Goal: Task Accomplishment & Management: Complete application form

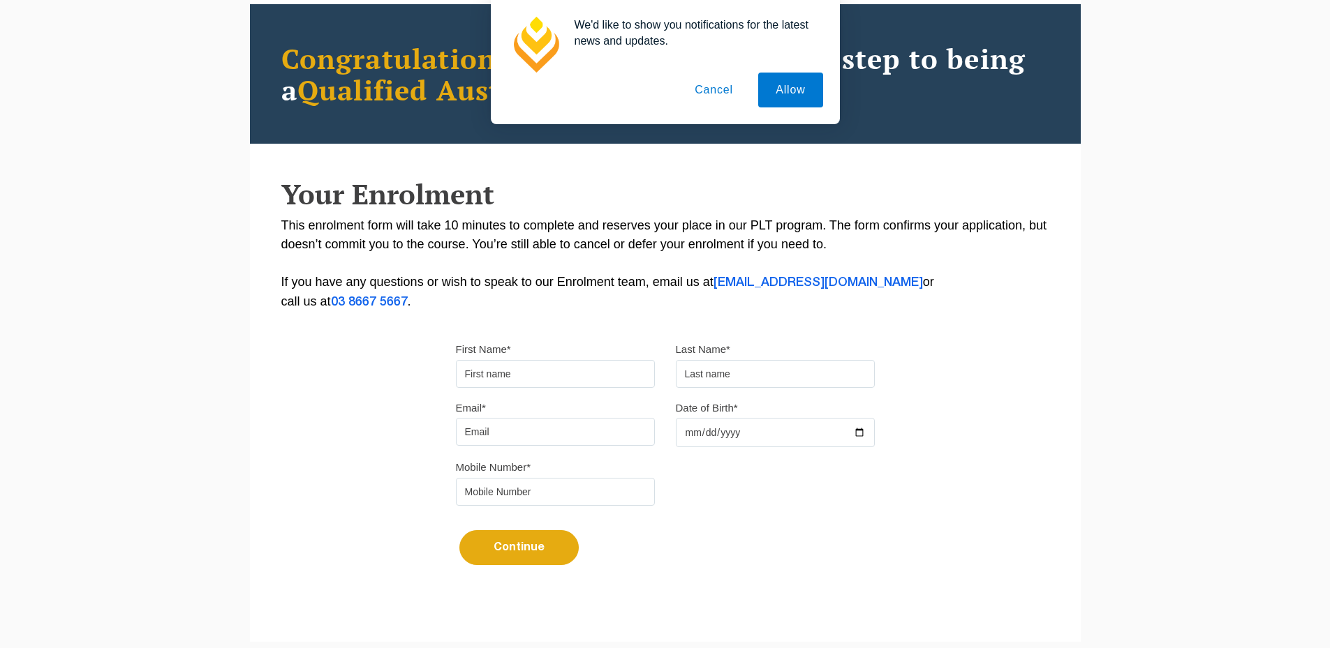
scroll to position [140, 0]
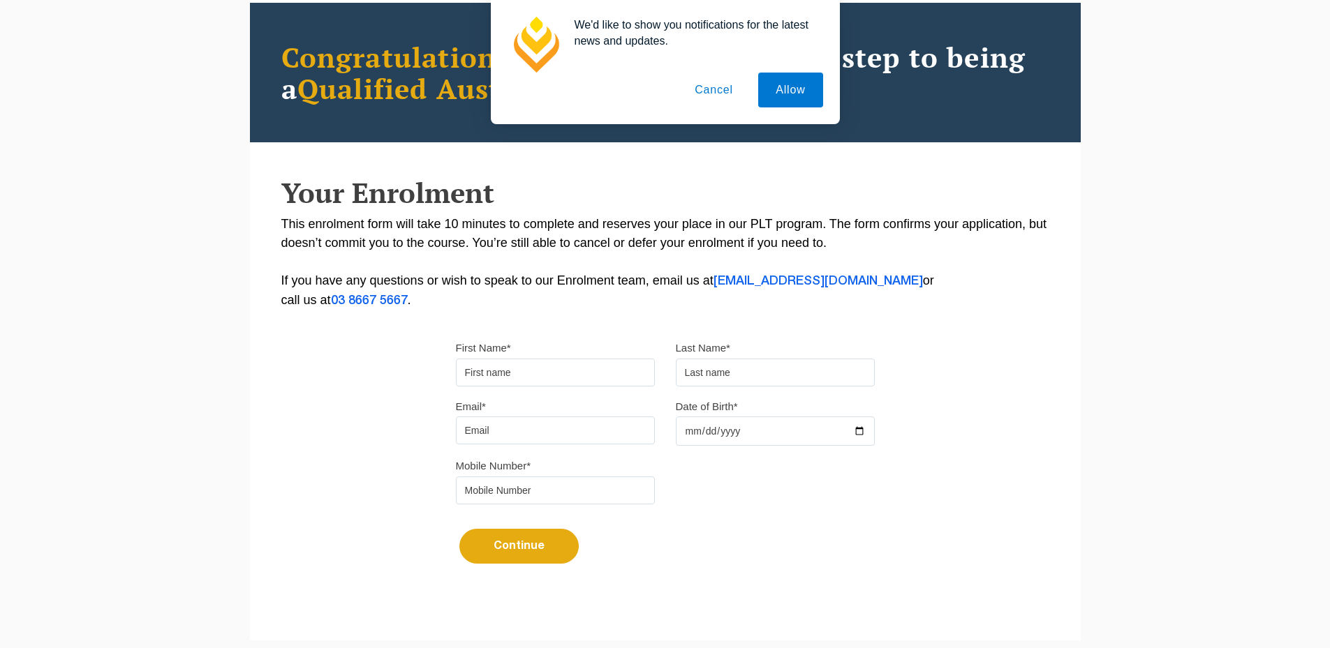
click at [522, 368] on input "First Name*" at bounding box center [555, 373] width 199 height 28
type input "Suresh"
type input "[PERSON_NAME]"
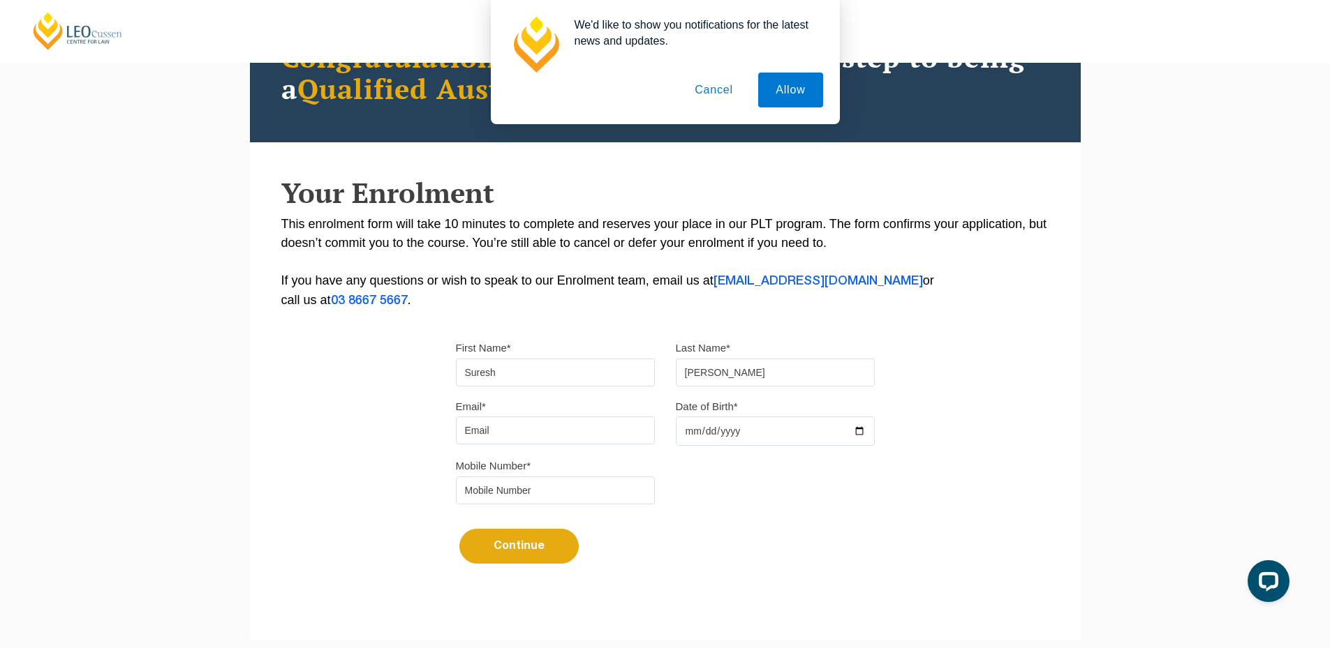
scroll to position [0, 0]
click at [565, 432] on input "Email*" at bounding box center [555, 431] width 199 height 28
type input "[EMAIL_ADDRESS][DOMAIN_NAME]"
click at [859, 435] on input "Date of Birth*" at bounding box center [775, 431] width 199 height 29
type input "[DATE]"
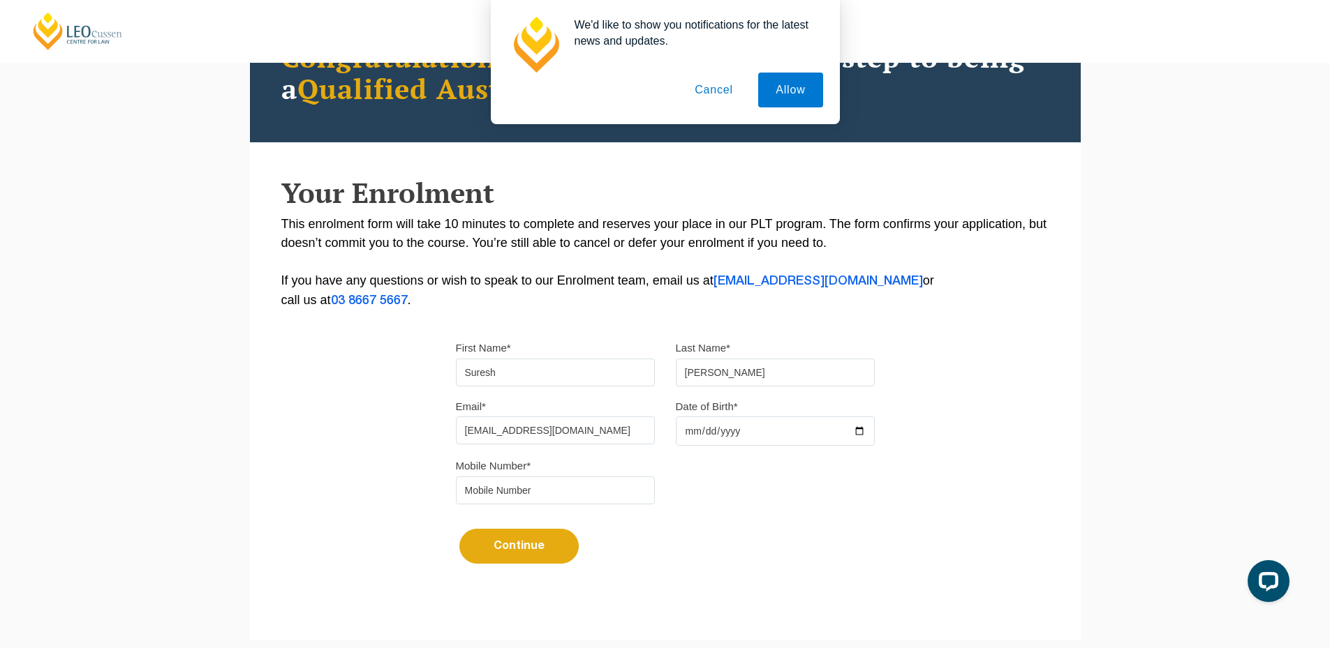
click at [546, 493] on input "tel" at bounding box center [555, 491] width 199 height 28
type input "9724790448"
click at [535, 541] on button "Continue" at bounding box center [518, 546] width 119 height 35
select select
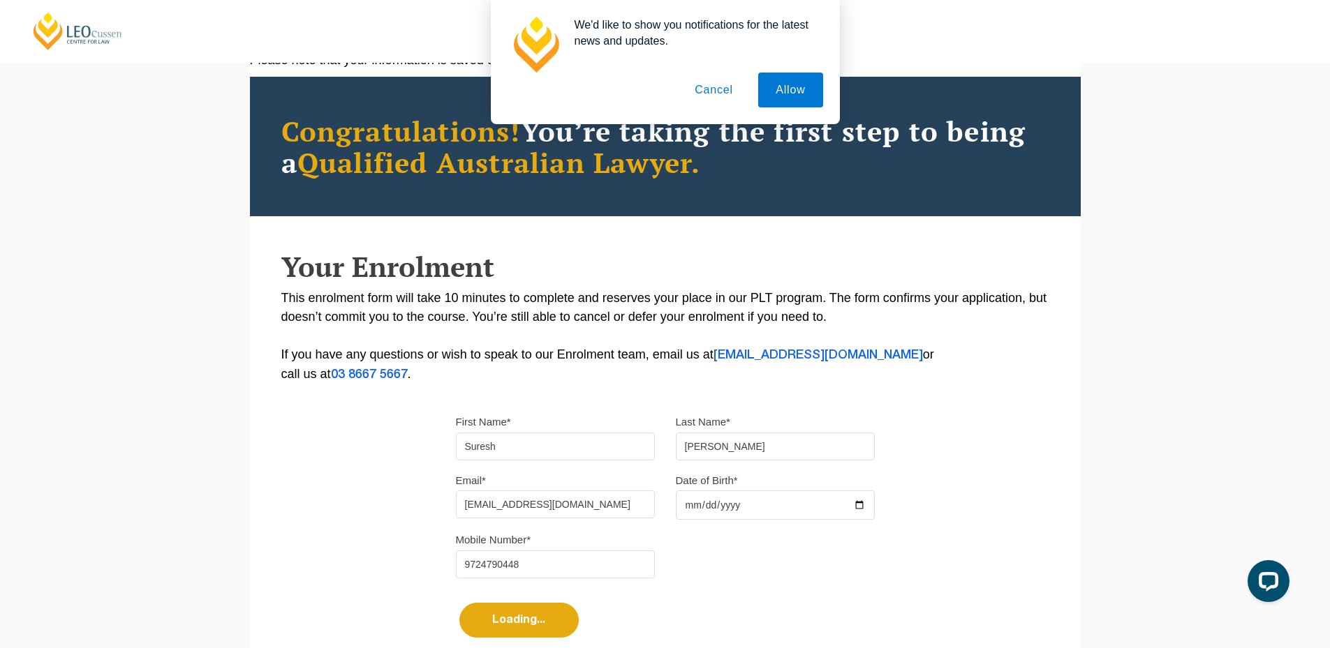
scroll to position [232, 0]
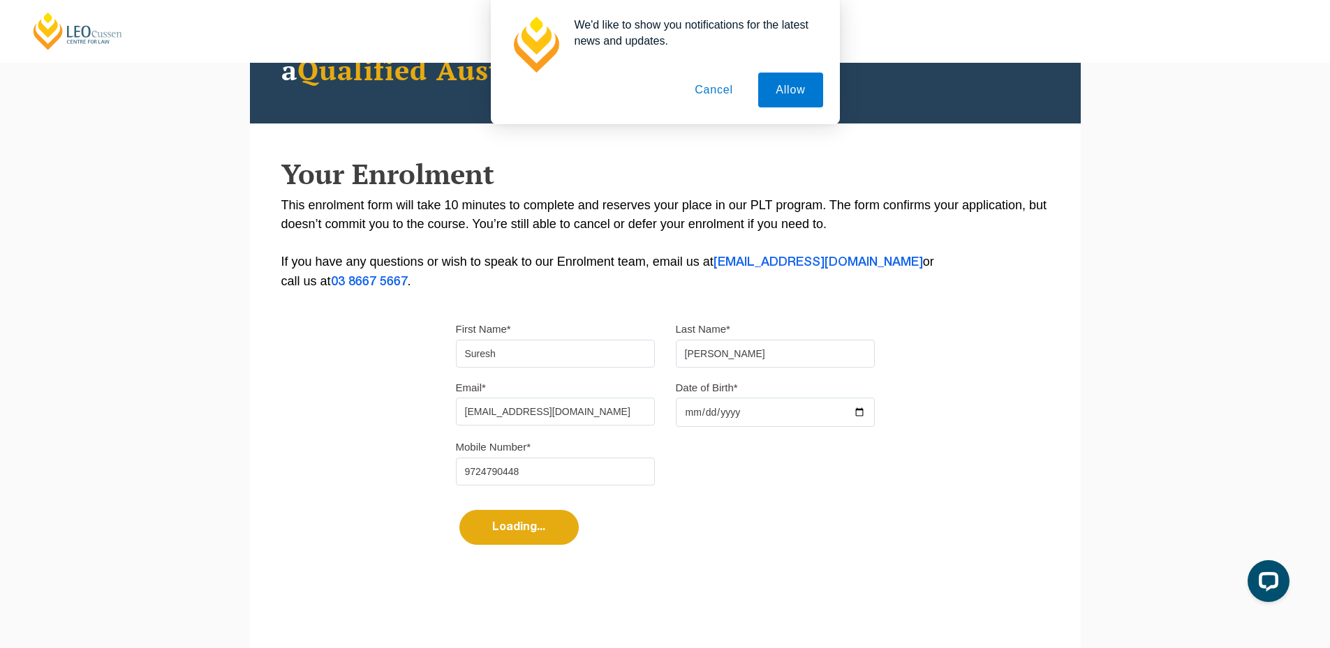
click at [718, 92] on button "Cancel" at bounding box center [713, 90] width 73 height 35
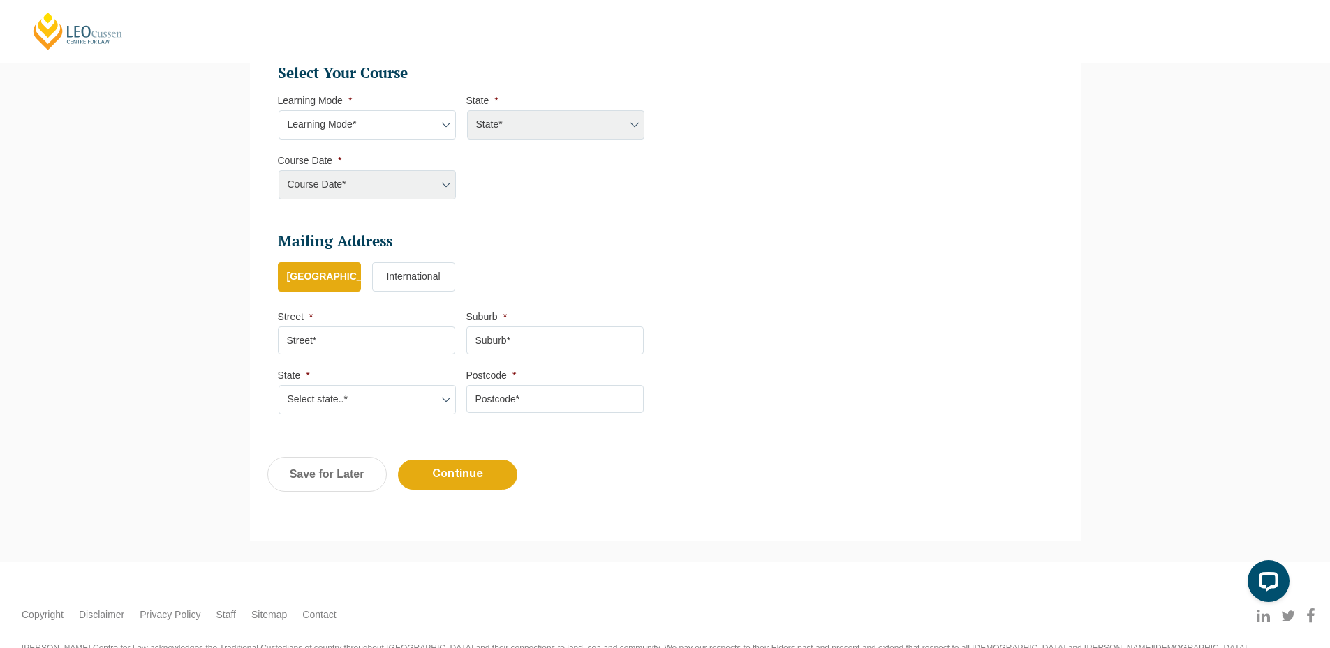
scroll to position [553, 0]
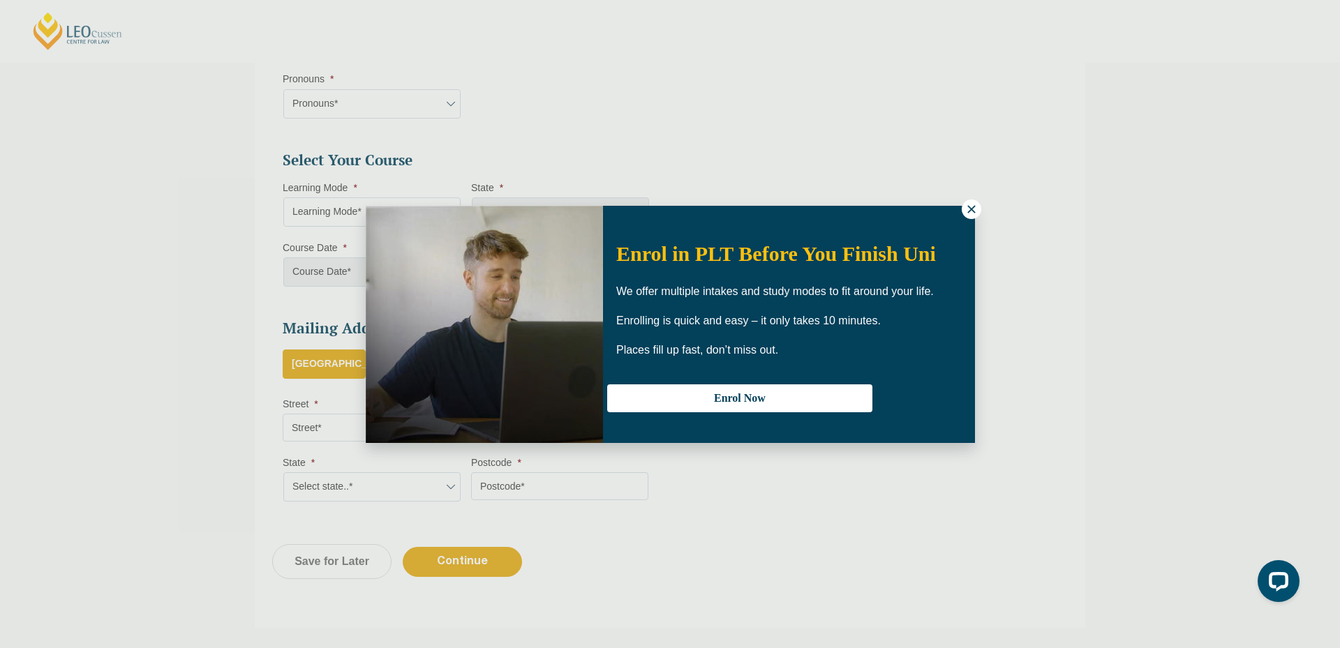
click at [967, 214] on icon at bounding box center [971, 209] width 13 height 13
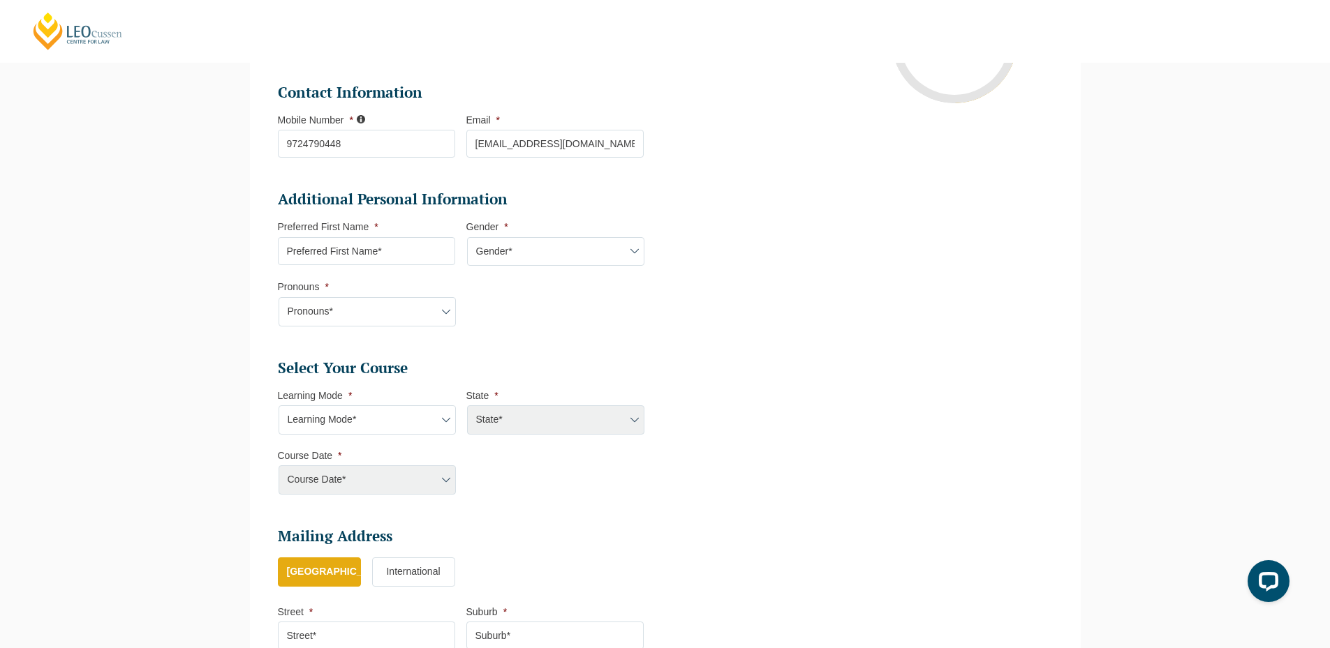
scroll to position [413, 0]
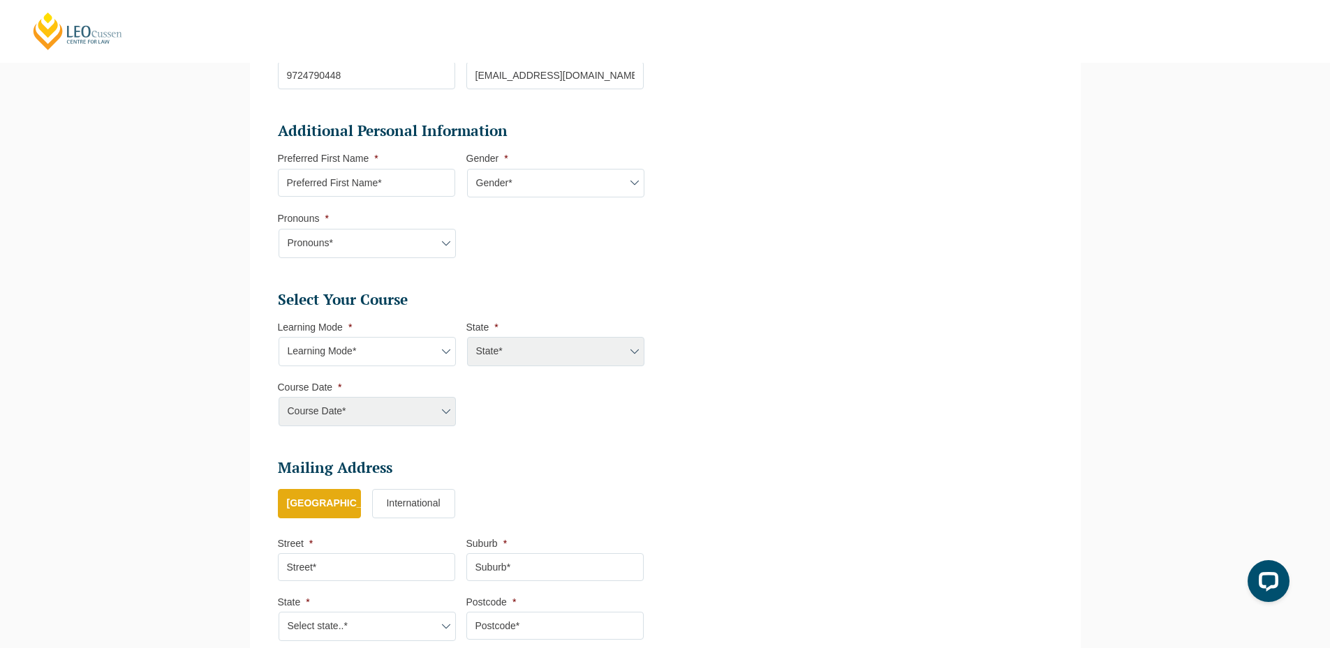
drag, startPoint x: 364, startPoint y: 179, endPoint x: 362, endPoint y: 196, distance: 16.9
click at [364, 179] on input "Preferred First Name *" at bounding box center [366, 183] width 177 height 28
type input "Suresh"
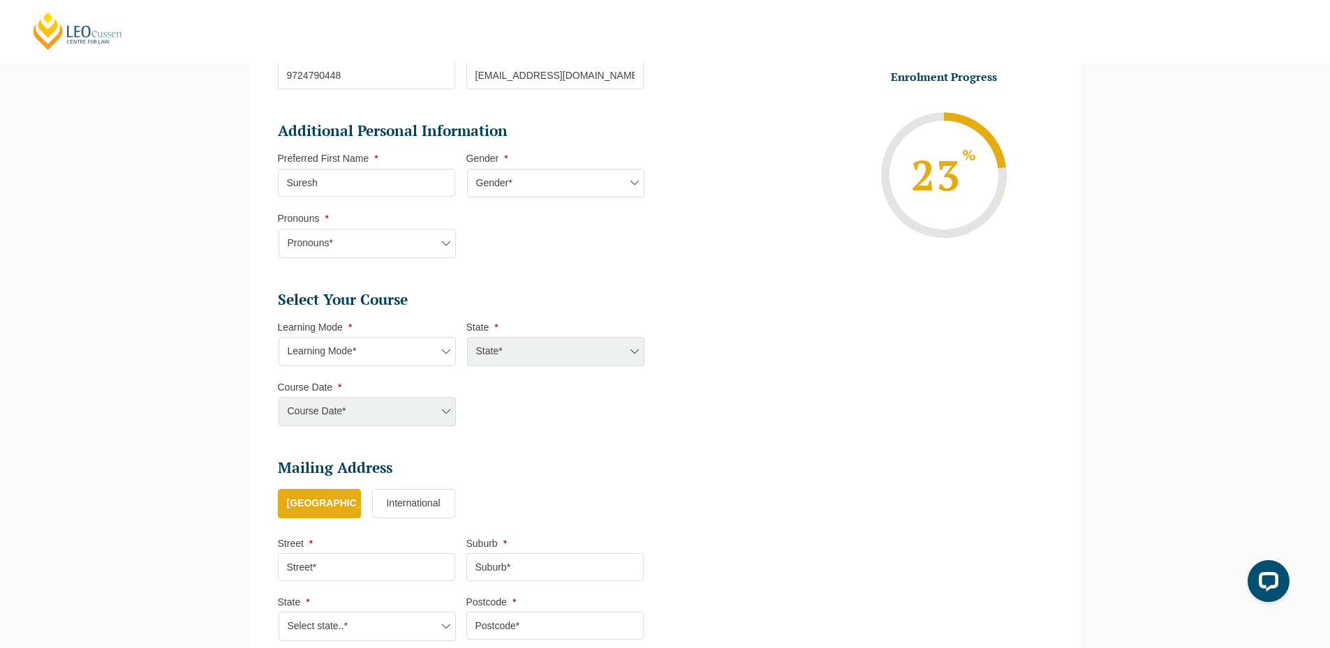
click at [517, 198] on select "Gender* [DEMOGRAPHIC_DATA] [DEMOGRAPHIC_DATA] [DEMOGRAPHIC_DATA] [DEMOGRAPHIC_D…" at bounding box center [555, 183] width 177 height 29
select select "[DEMOGRAPHIC_DATA]"
click at [467, 169] on select "Gender* [DEMOGRAPHIC_DATA] [DEMOGRAPHIC_DATA] [DEMOGRAPHIC_DATA] [DEMOGRAPHIC_D…" at bounding box center [555, 183] width 177 height 29
click at [429, 236] on select "Pronouns* She/Her/Hers He/Him/His They/Them/Theirs Other Prefer not to disclose" at bounding box center [367, 243] width 177 height 29
select select "She/Her/Hers"
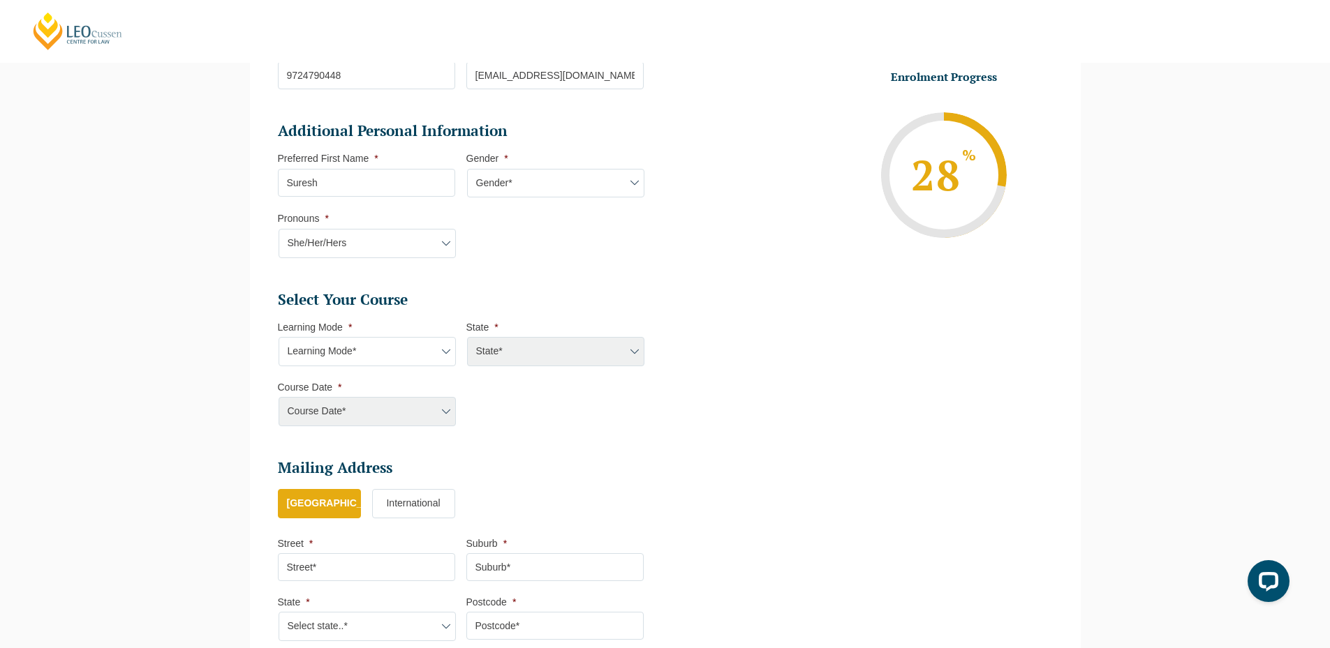
click at [279, 229] on select "Pronouns* She/Her/Hers He/Him/His They/Them/Theirs Other Prefer not to disclose" at bounding box center [367, 243] width 177 height 29
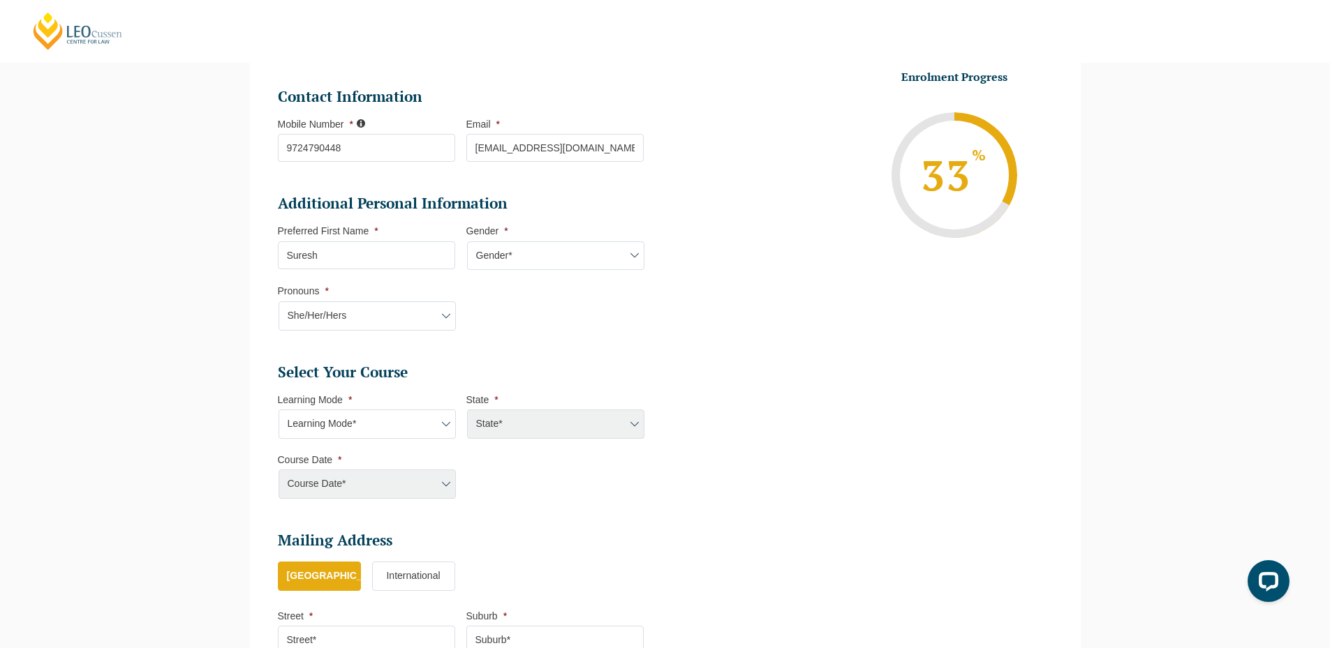
scroll to position [553, 0]
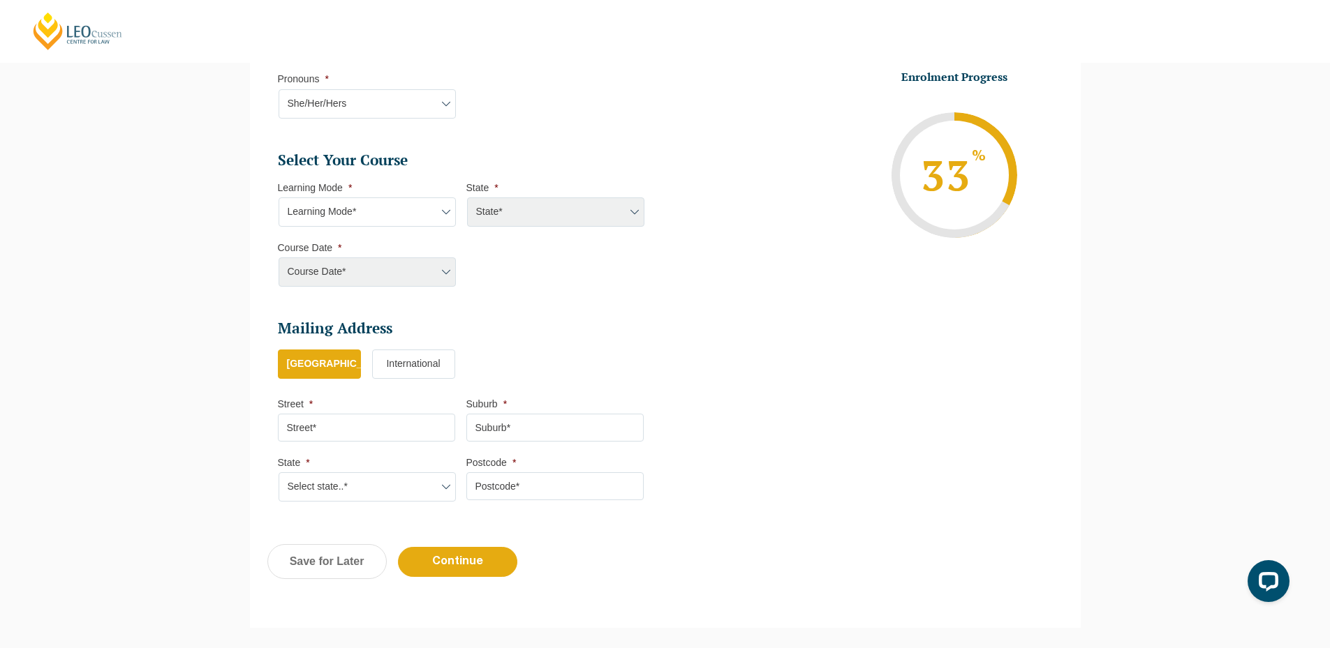
drag, startPoint x: 422, startPoint y: 215, endPoint x: 424, endPoint y: 225, distance: 10.7
click at [422, 215] on select "Learning Mode* Online Full Time Learning Online Part Time Learning Blended Full…" at bounding box center [367, 212] width 177 height 29
select select "Online Full Time Learning"
click at [279, 198] on select "Learning Mode* Online Full Time Learning Online Part Time Learning Blended Full…" at bounding box center [367, 212] width 177 height 29
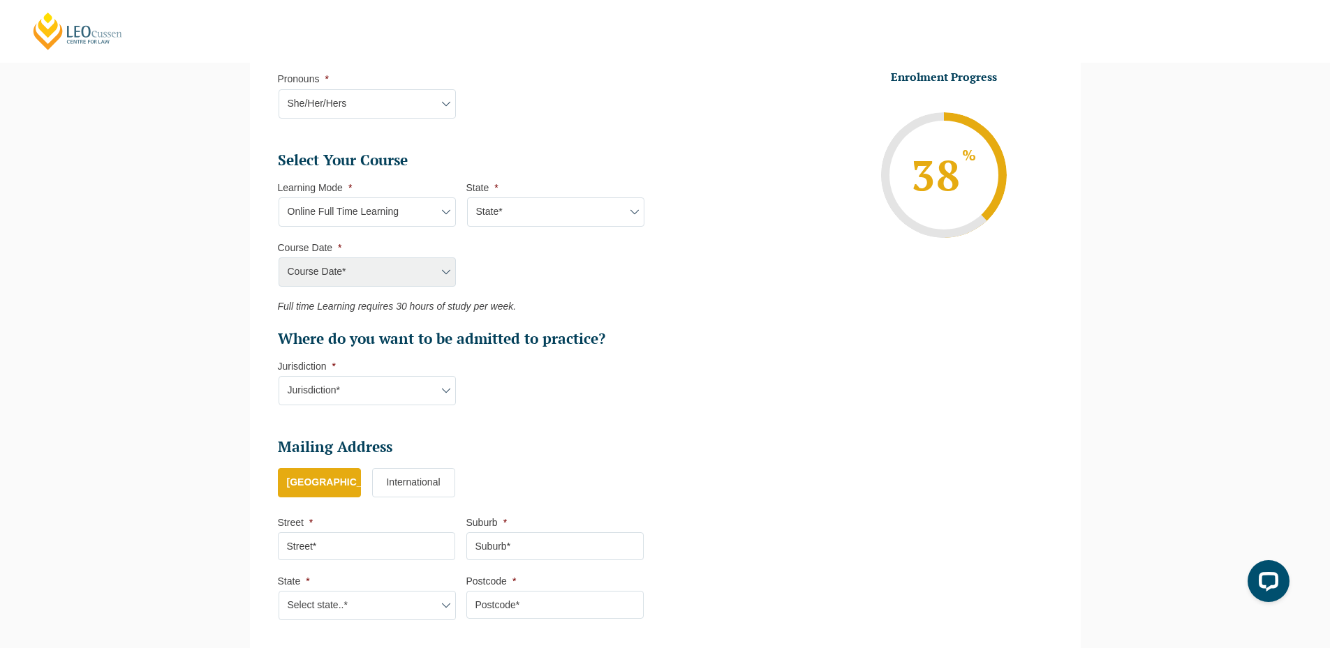
click at [510, 205] on select "State* National ([GEOGRAPHIC_DATA]/[GEOGRAPHIC_DATA], [GEOGRAPHIC_DATA], [GEOGR…" at bounding box center [555, 212] width 177 height 29
select select "National ([GEOGRAPHIC_DATA]/[GEOGRAPHIC_DATA], [GEOGRAPHIC_DATA], [GEOGRAPHIC_D…"
click at [467, 198] on select "State* National ([GEOGRAPHIC_DATA]/[GEOGRAPHIC_DATA], [GEOGRAPHIC_DATA], [GEOGR…" at bounding box center [555, 212] width 177 height 29
drag, startPoint x: 400, startPoint y: 263, endPoint x: 400, endPoint y: 283, distance: 20.2
click at [400, 263] on select "Course Date* [DATE] ([DATE] to [DATE]) [DATE] ([DATE] to [DATE]) [DATE] ([DATE]…" at bounding box center [367, 272] width 177 height 29
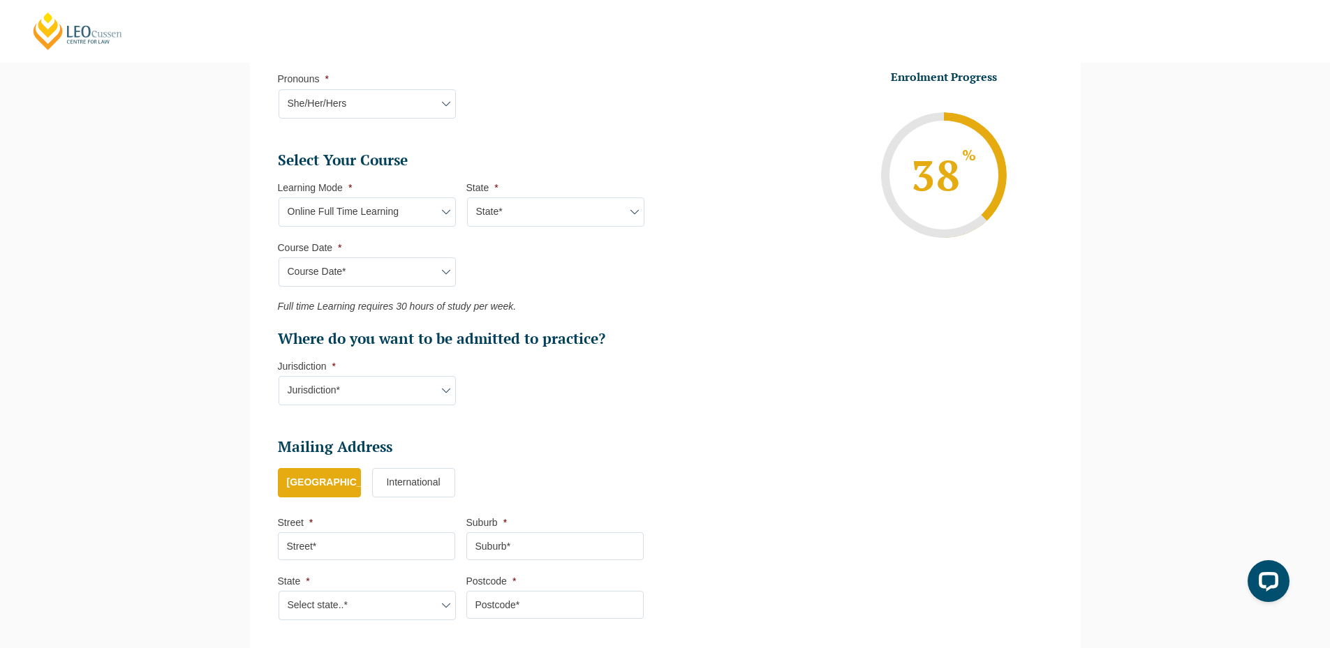
select select "[DATE] ([DATE] to [DATE])"
click at [279, 258] on select "Course Date* [DATE] ([DATE] to [DATE]) [DATE] ([DATE] to [DATE]) [DATE] ([DATE]…" at bounding box center [367, 272] width 177 height 29
type input "Intake [DATE] FT"
type input "Practical Legal Training (NAT)"
select select "NAT PLT (FEB) 2026 Full Time Online"
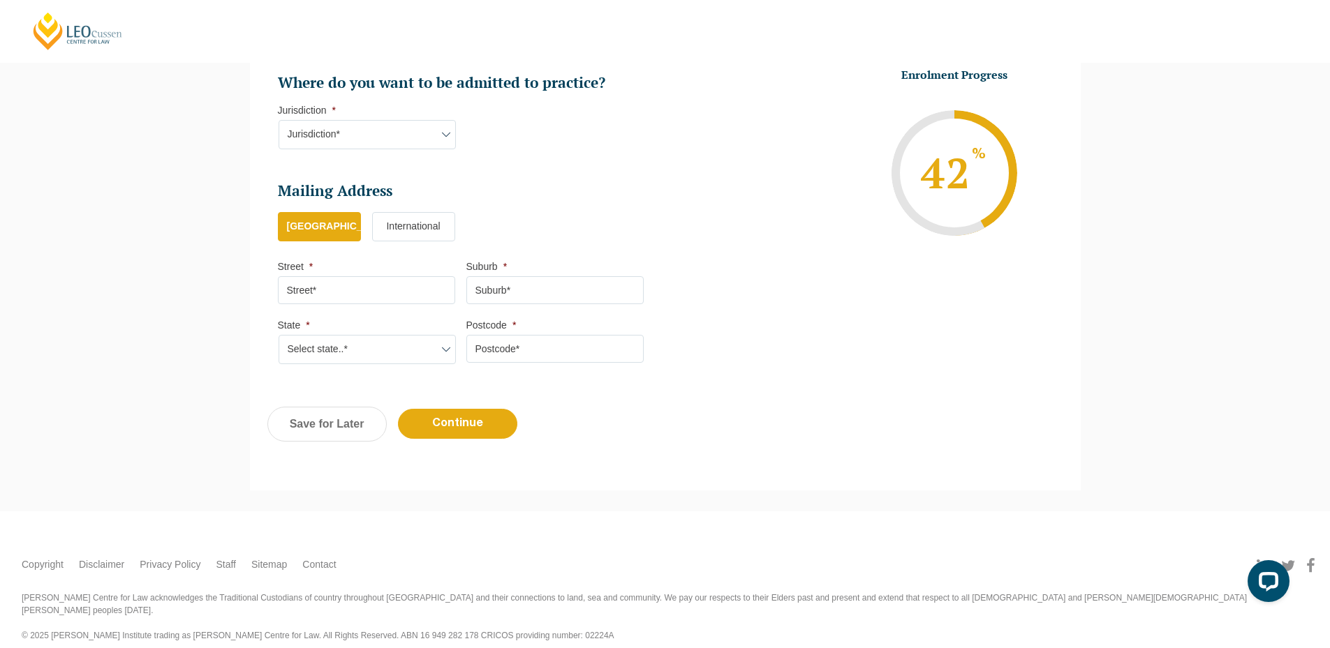
scroll to position [811, 0]
drag, startPoint x: 376, startPoint y: 130, endPoint x: 376, endPoint y: 140, distance: 10.5
click at [376, 130] on select "Jurisdiction* VIC [GEOGRAPHIC_DATA]/[GEOGRAPHIC_DATA] SA [GEOGRAPHIC_DATA] [GEO…" at bounding box center [367, 132] width 177 height 29
select select "VIC"
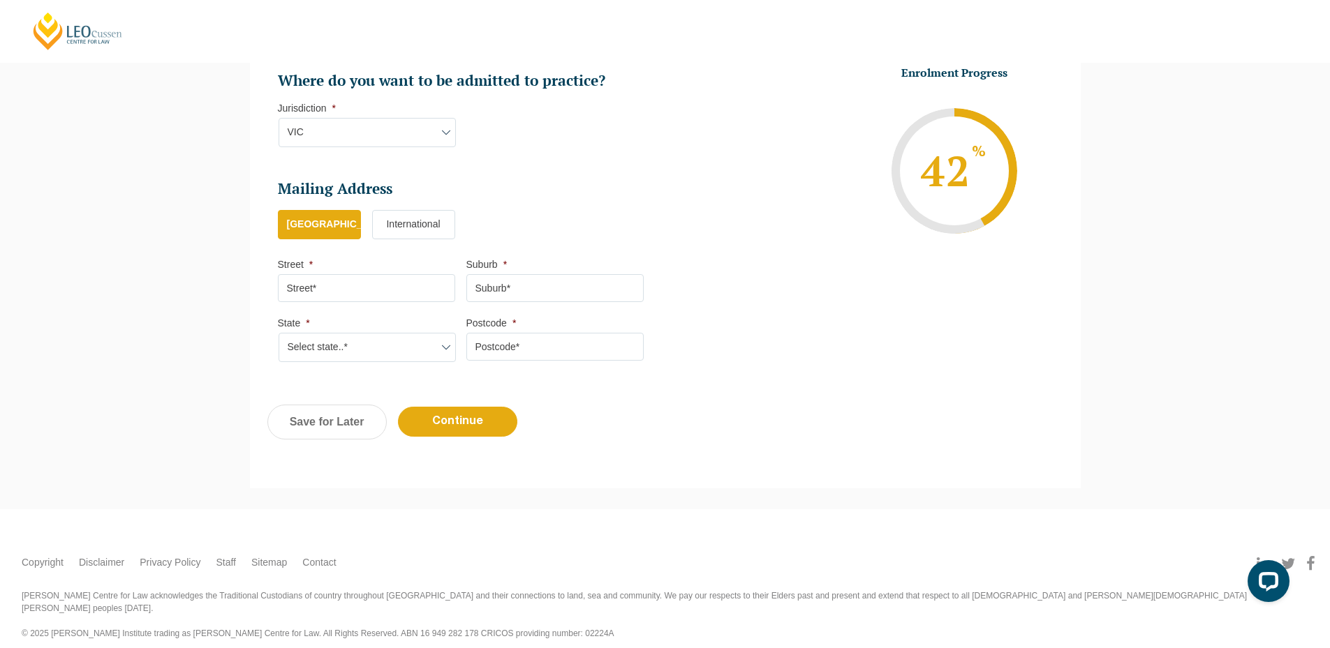
click at [279, 118] on select "Jurisdiction* VIC [GEOGRAPHIC_DATA]/[GEOGRAPHIC_DATA] SA [GEOGRAPHIC_DATA] [GEO…" at bounding box center [367, 132] width 177 height 29
click at [387, 296] on input "Street *" at bounding box center [366, 288] width 177 height 28
type input "301, [PERSON_NAME] Marvel"
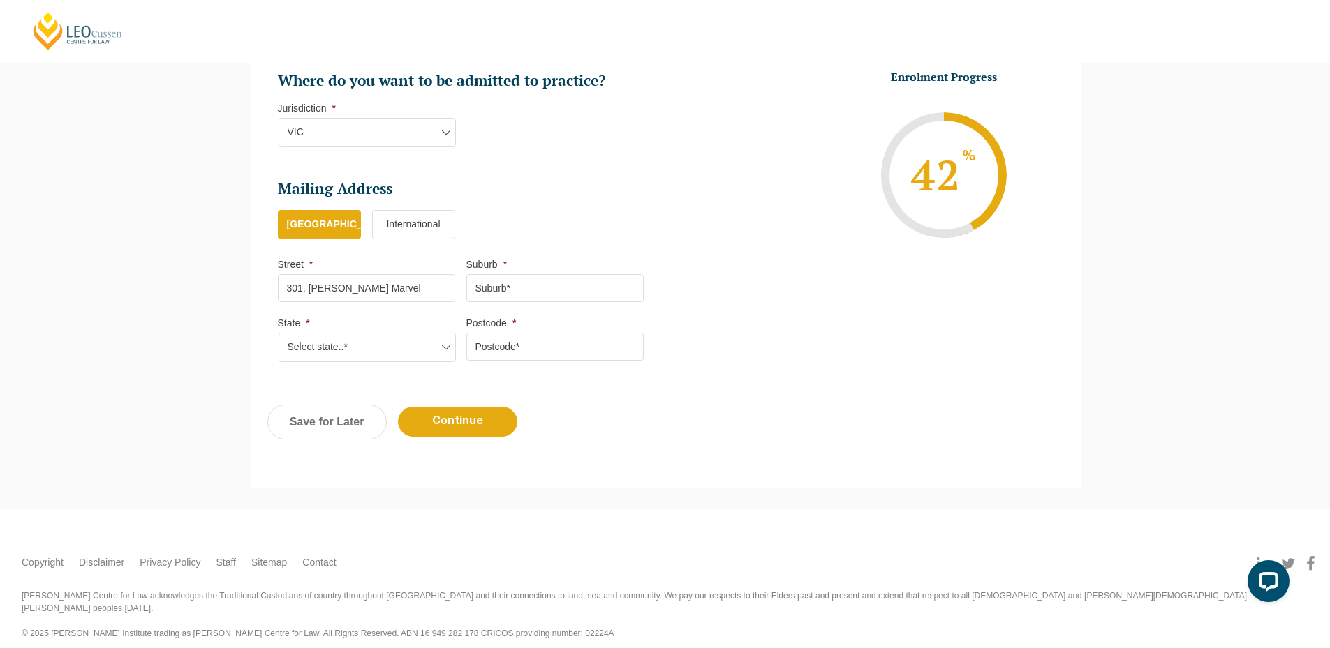
type input "Vadodara"
type input "390009"
click at [302, 351] on select "Select state..* [GEOGRAPHIC_DATA] [GEOGRAPHIC_DATA] [GEOGRAPHIC_DATA] SA [GEOGR…" at bounding box center [367, 347] width 177 height 29
select select "VIC"
click at [279, 333] on select "Select state..* [GEOGRAPHIC_DATA] [GEOGRAPHIC_DATA] [GEOGRAPHIC_DATA] SA [GEOGR…" at bounding box center [367, 347] width 177 height 29
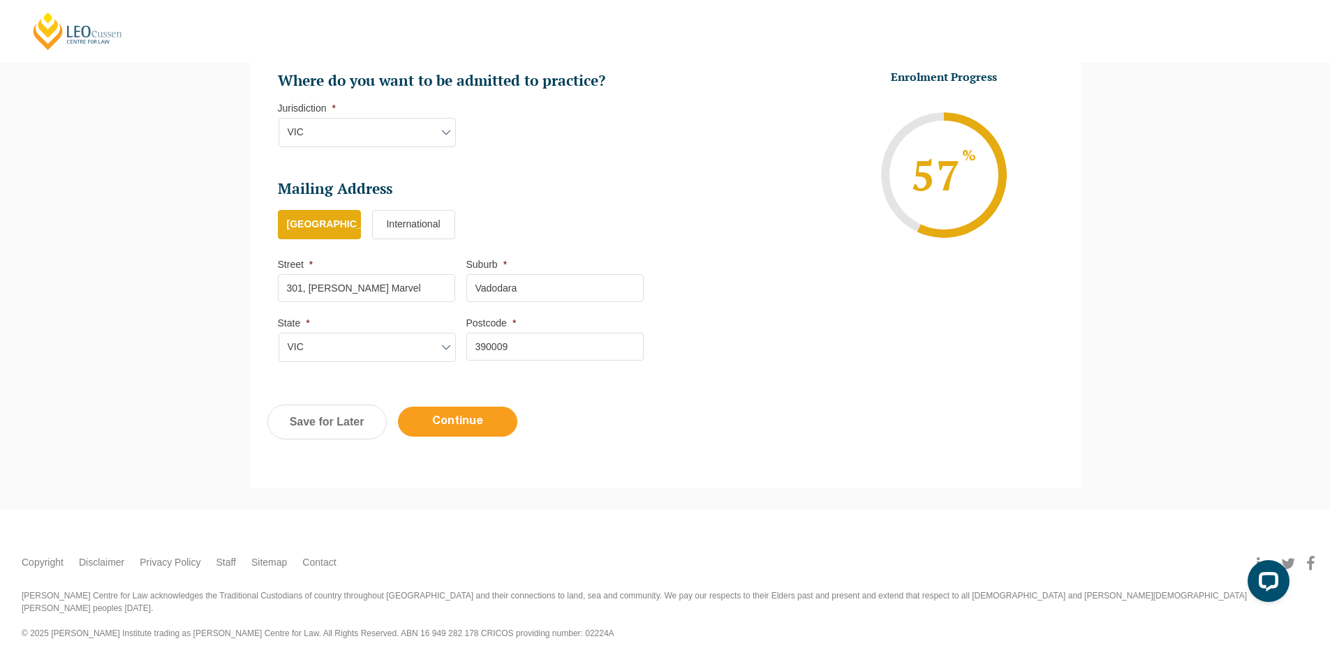
click at [459, 420] on input "Continue" at bounding box center [457, 422] width 119 height 30
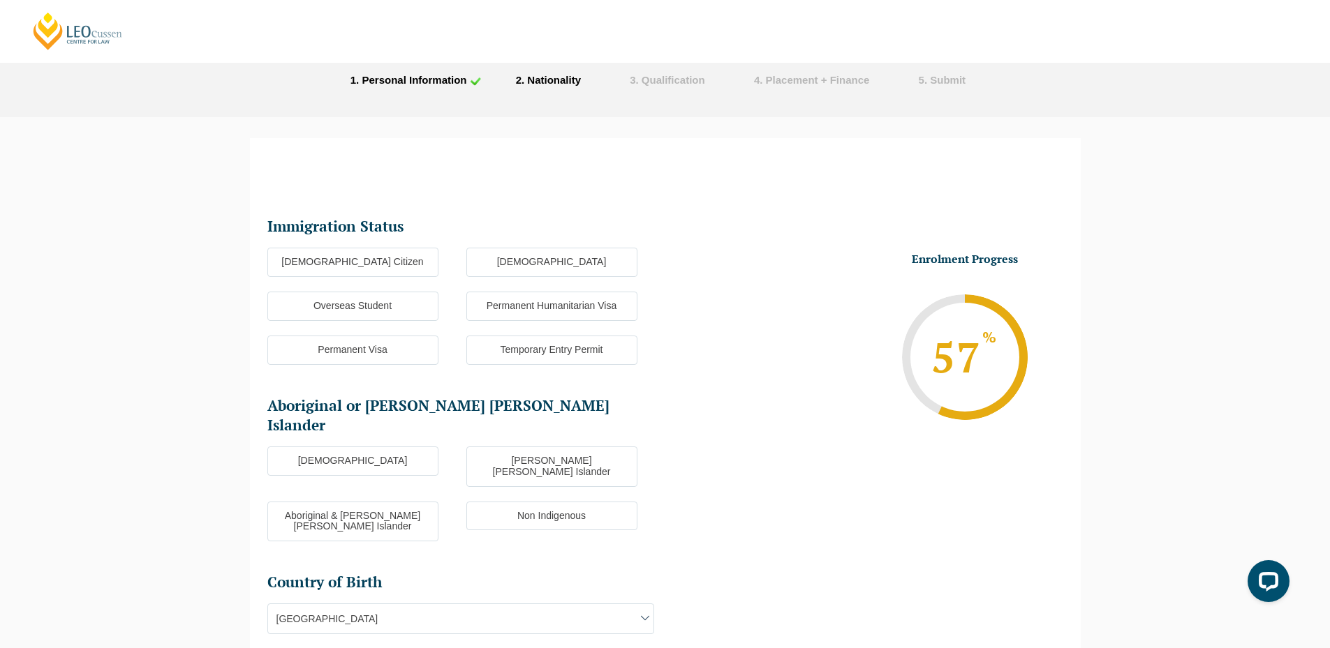
scroll to position [51, 0]
click at [399, 262] on label "[DEMOGRAPHIC_DATA] Citizen" at bounding box center [352, 263] width 171 height 29
click at [0, 0] on input "[DEMOGRAPHIC_DATA] Citizen" at bounding box center [0, 0] width 0 height 0
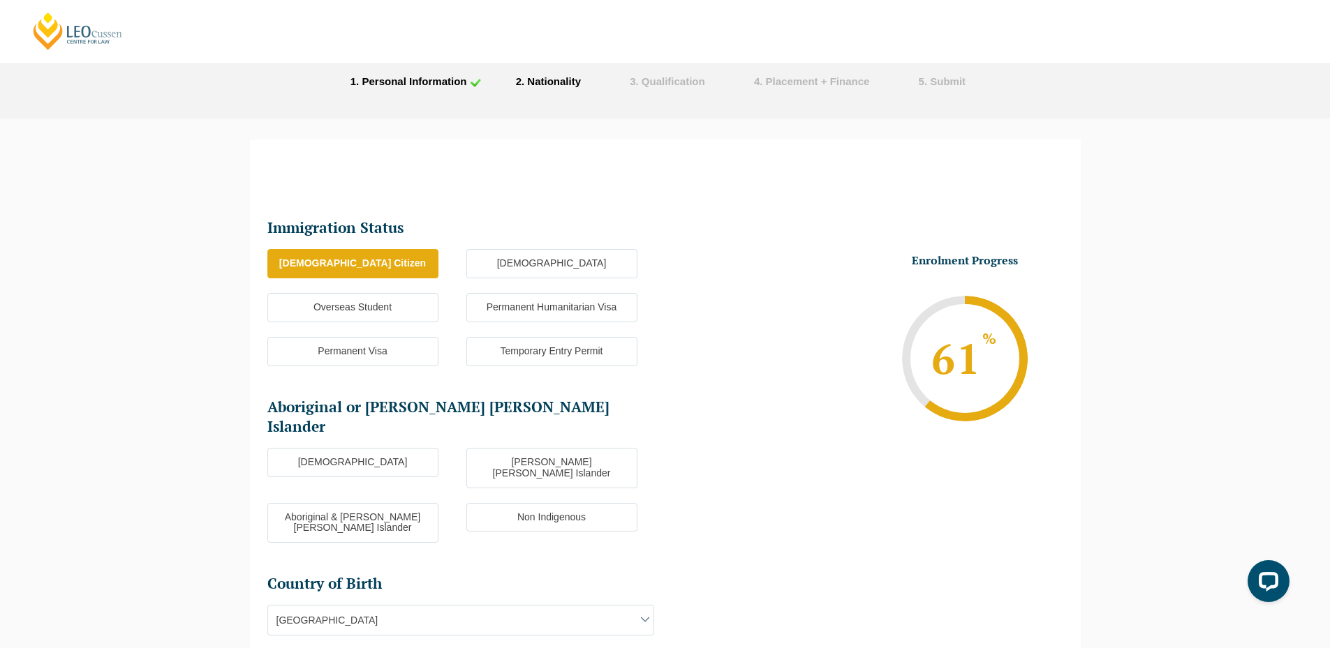
click at [361, 448] on label "[DEMOGRAPHIC_DATA]" at bounding box center [352, 462] width 171 height 29
click at [0, 0] on input "[DEMOGRAPHIC_DATA]" at bounding box center [0, 0] width 0 height 0
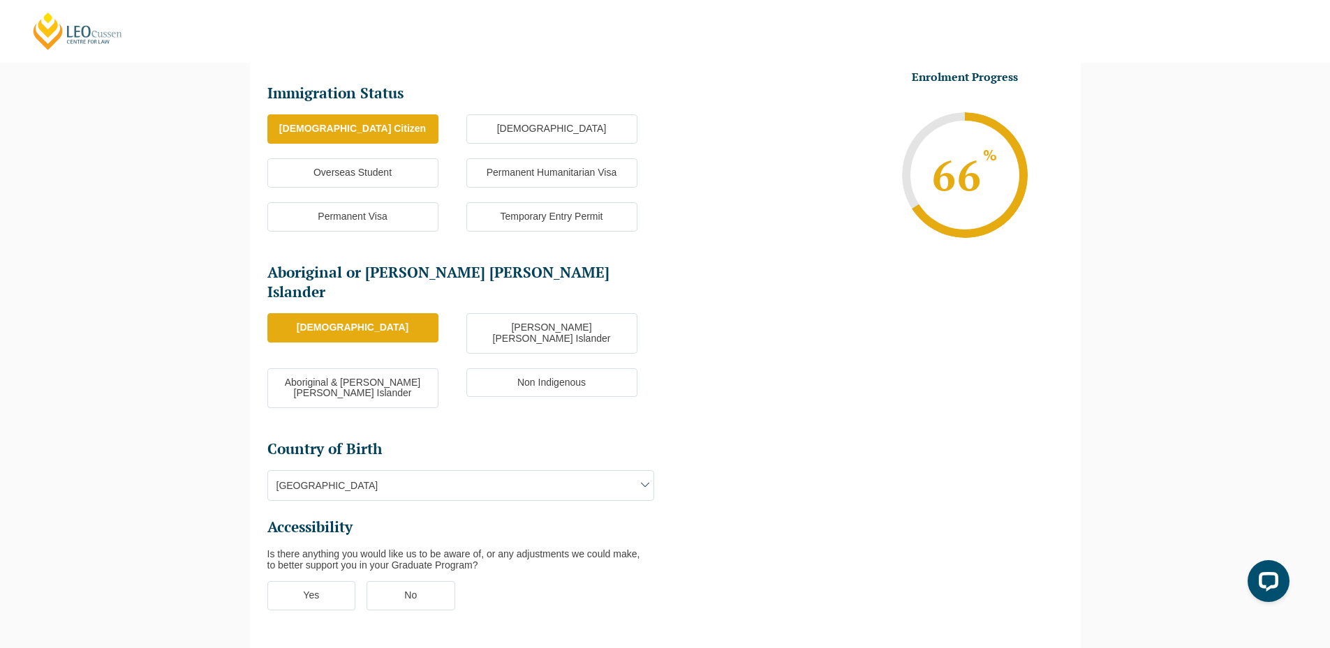
scroll to position [330, 0]
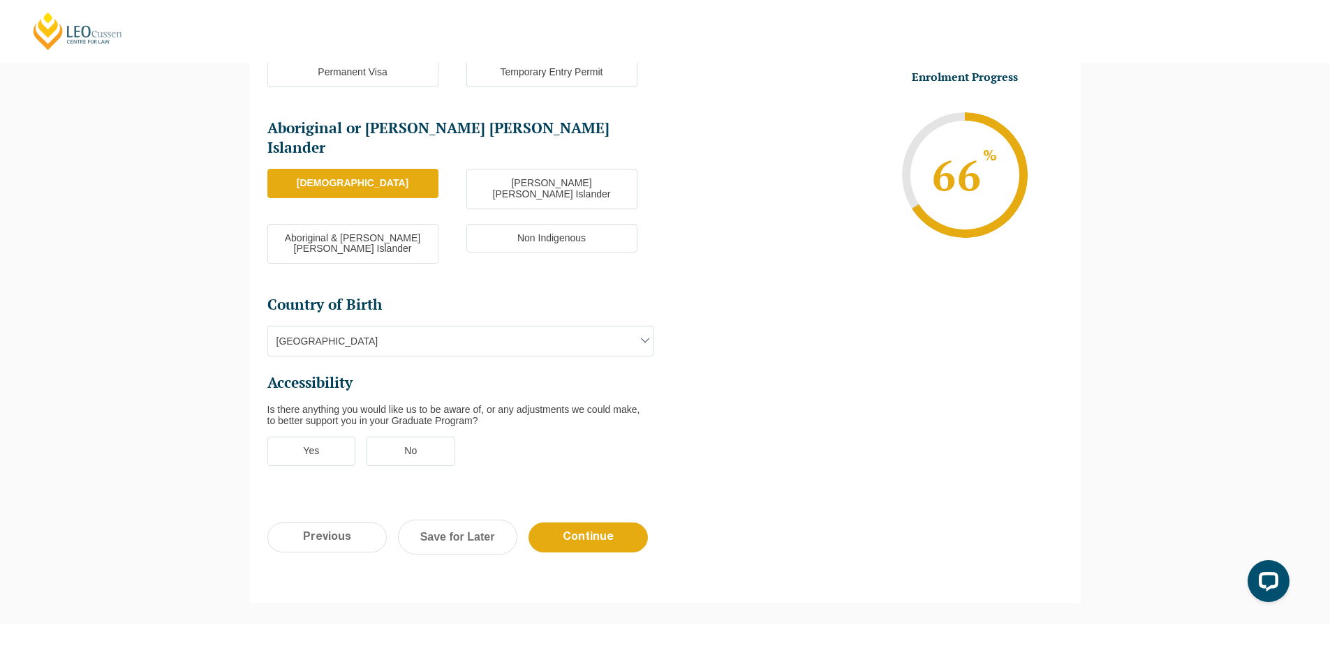
click at [394, 437] on label "No" at bounding box center [410, 451] width 89 height 29
click at [0, 0] on input "No" at bounding box center [0, 0] width 0 height 0
click at [591, 523] on input "Continue" at bounding box center [587, 538] width 119 height 30
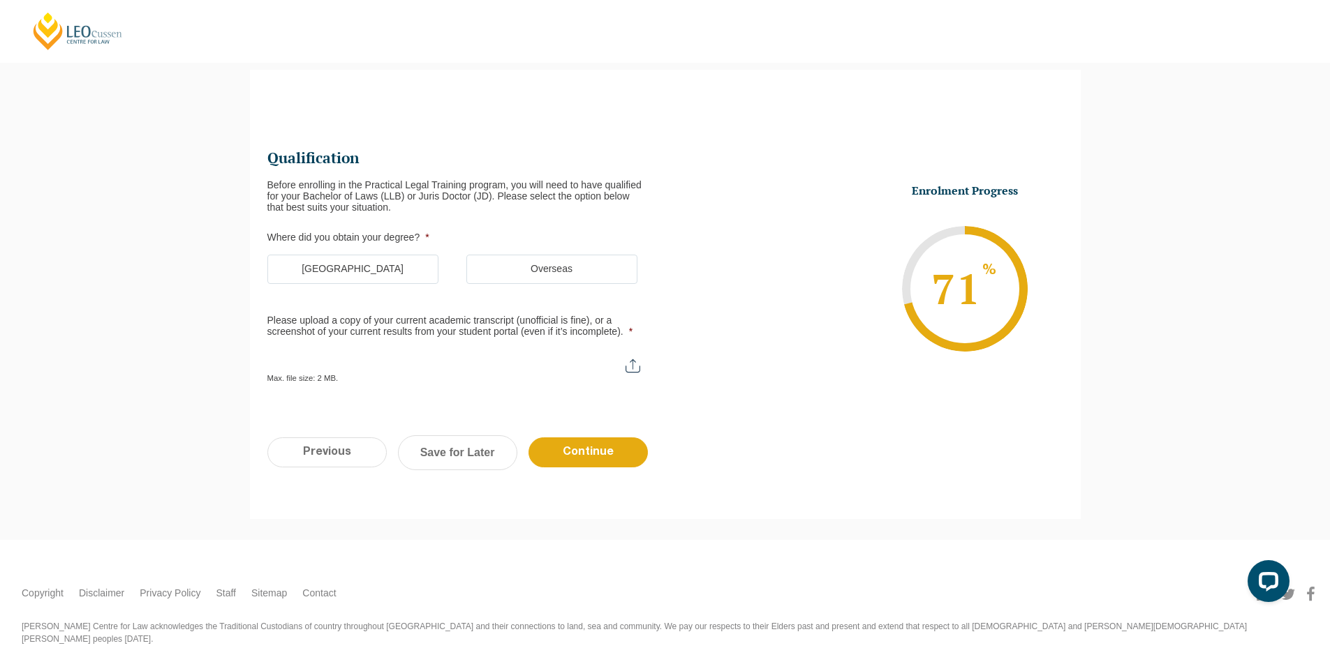
scroll to position [0, 0]
click at [394, 262] on label "[GEOGRAPHIC_DATA]" at bounding box center [352, 269] width 171 height 29
click at [0, 0] on input "[GEOGRAPHIC_DATA]" at bounding box center [0, 0] width 0 height 0
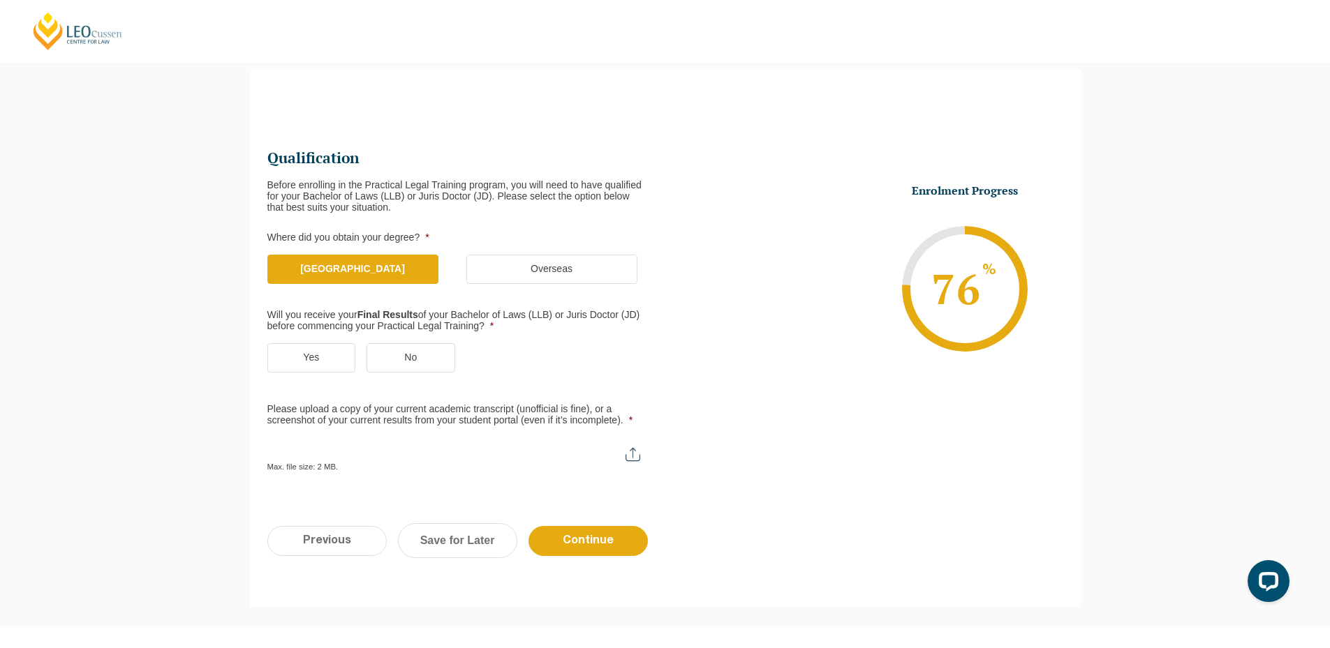
click at [345, 361] on label "Yes" at bounding box center [311, 357] width 89 height 29
click at [0, 0] on input "Yes" at bounding box center [0, 0] width 0 height 0
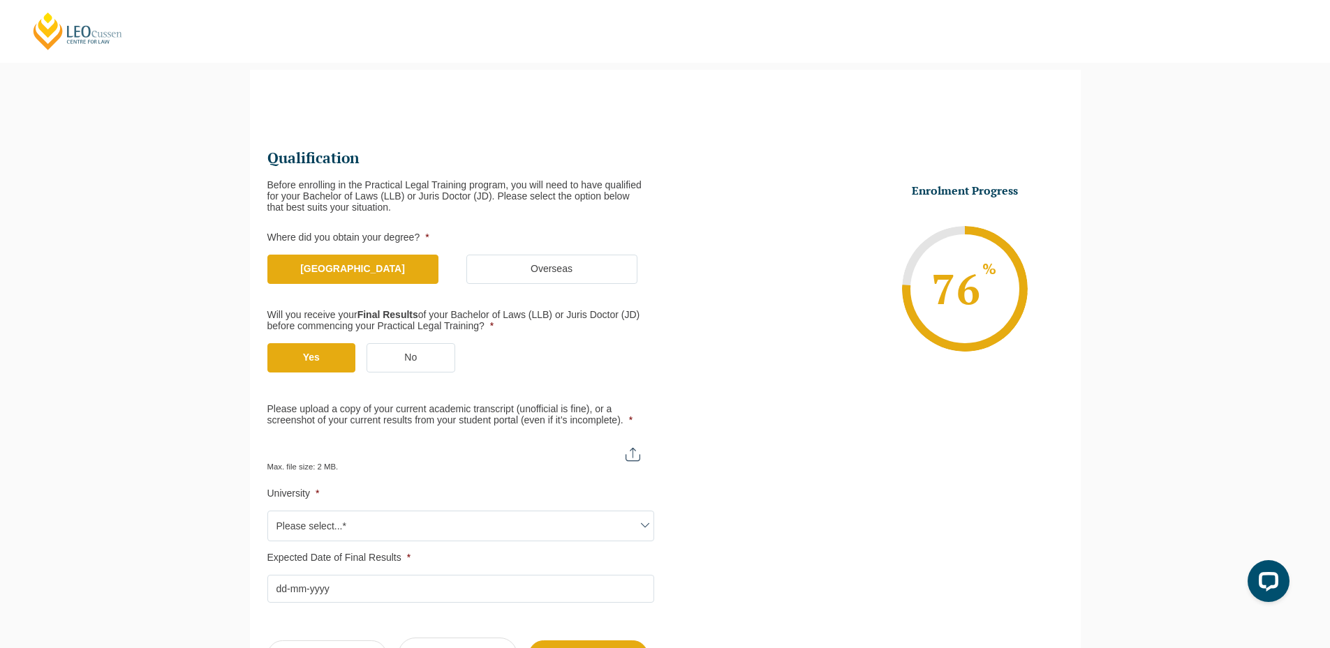
click at [329, 514] on span "Please select...*" at bounding box center [460, 526] width 385 height 29
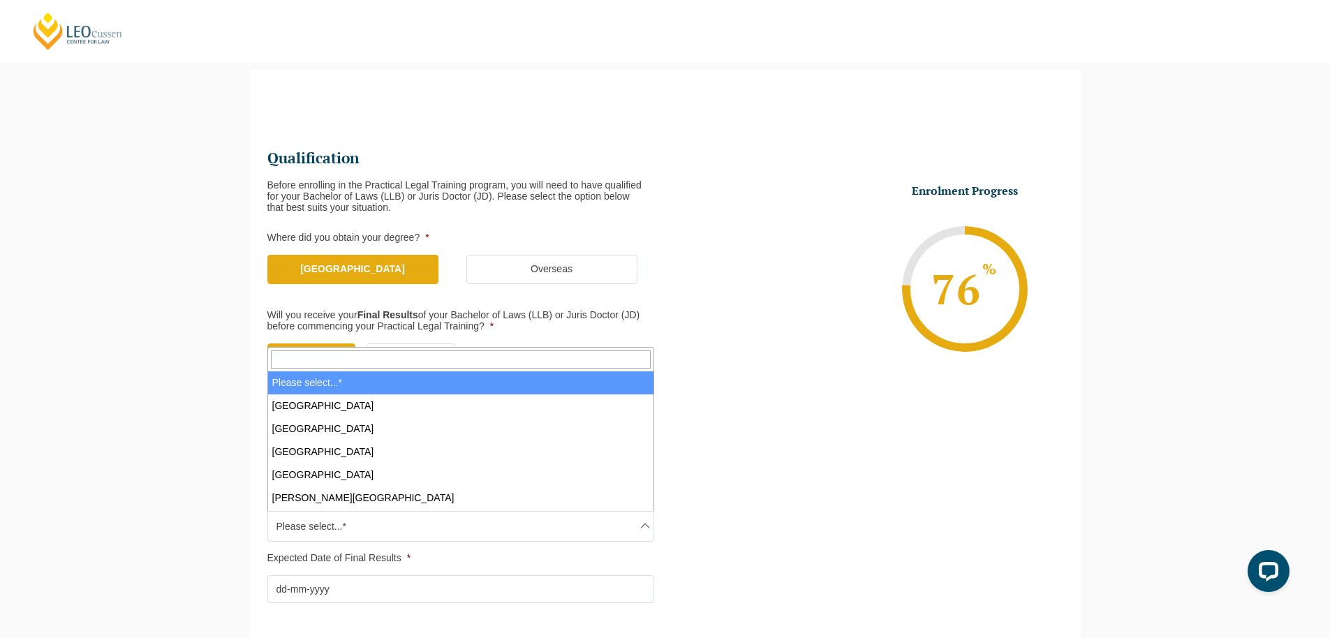
click at [376, 358] on input "Search" at bounding box center [461, 359] width 380 height 18
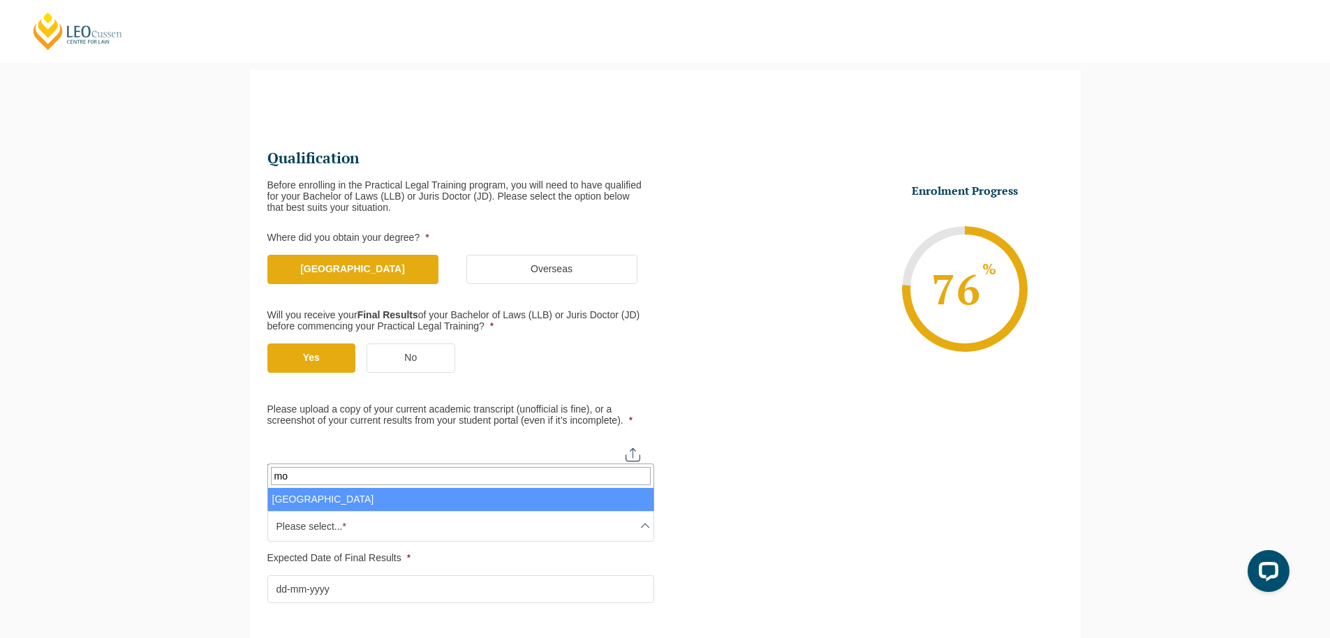
type input "mo"
drag, startPoint x: 373, startPoint y: 505, endPoint x: 388, endPoint y: 467, distance: 41.1
select select "[GEOGRAPHIC_DATA]"
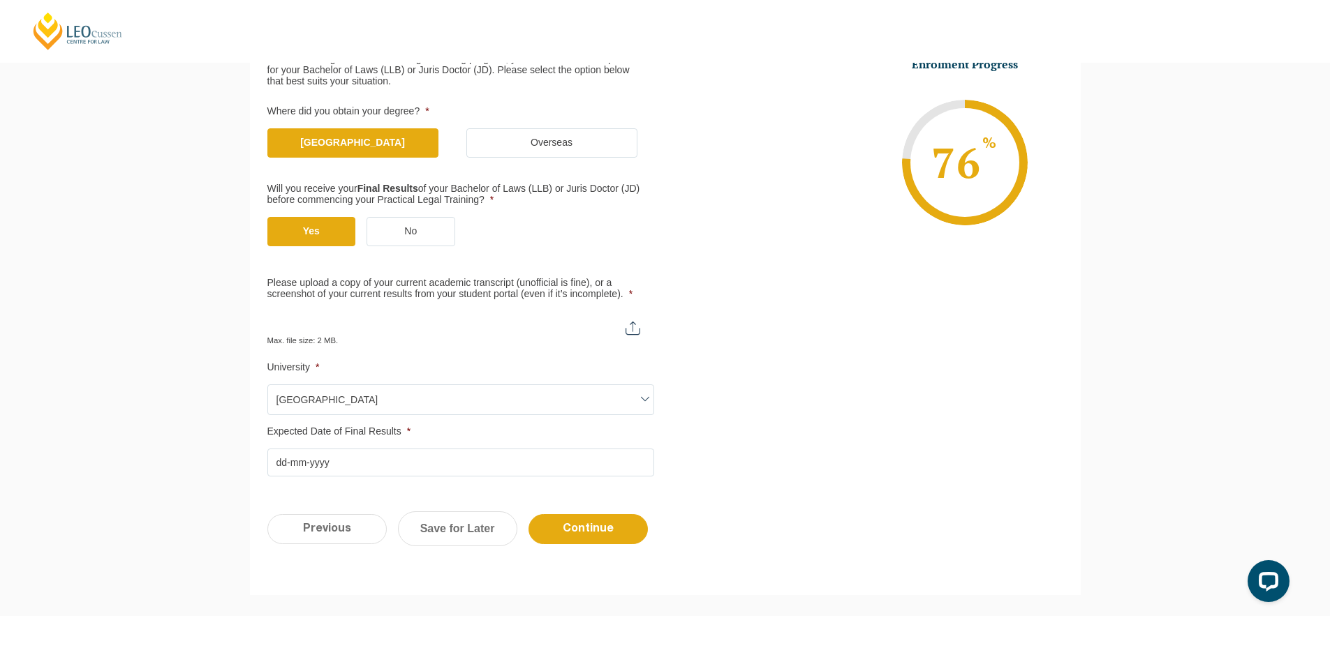
scroll to position [260, 0]
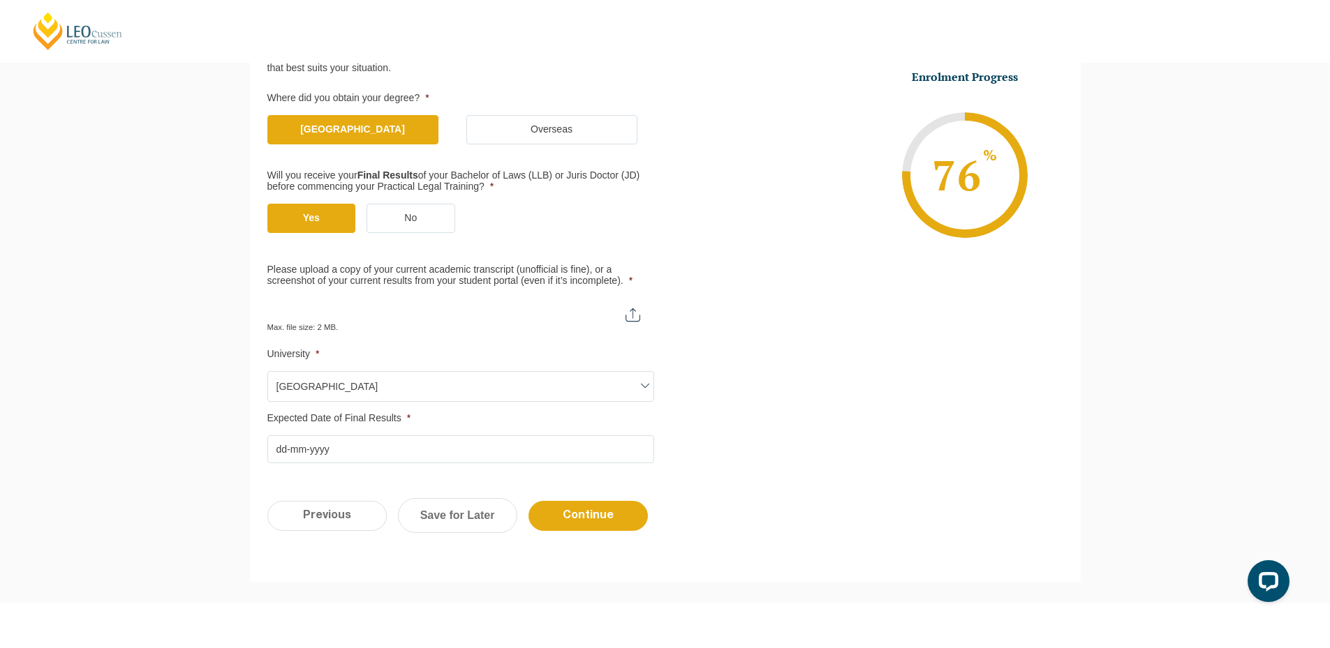
click at [372, 450] on input "Expected Date of Final Results *" at bounding box center [460, 450] width 387 height 28
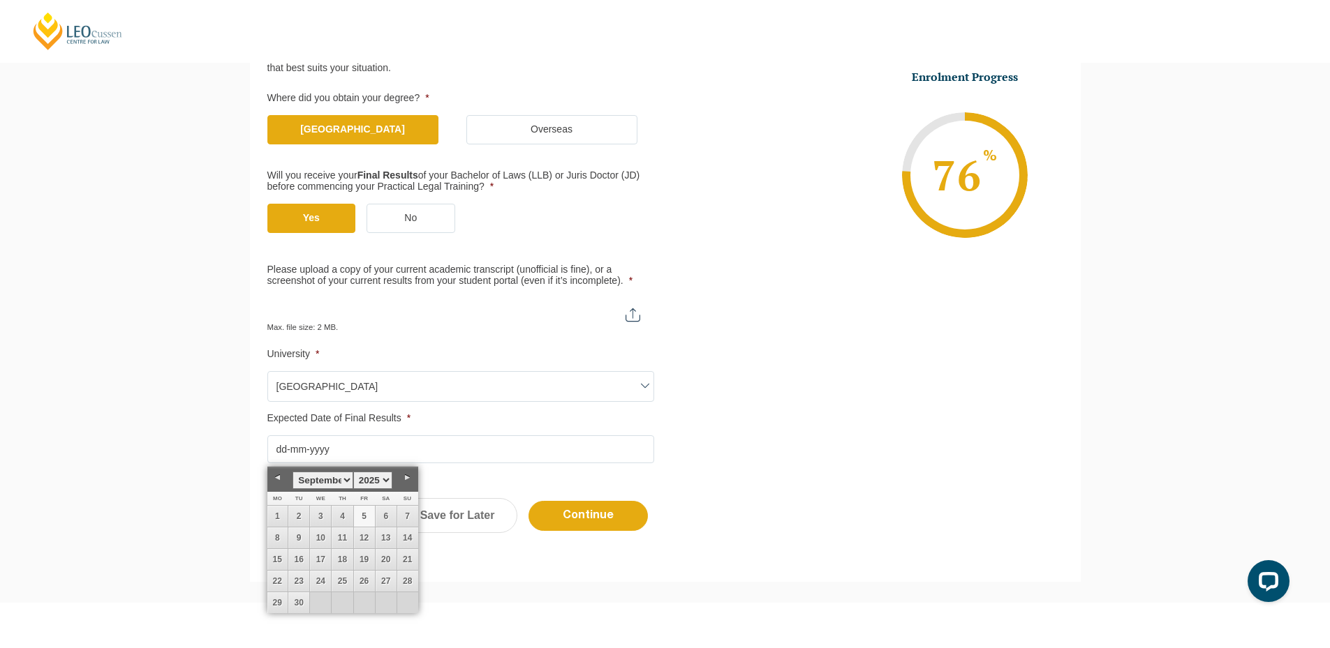
click at [363, 513] on link "5" at bounding box center [364, 516] width 21 height 21
type input "[DATE]"
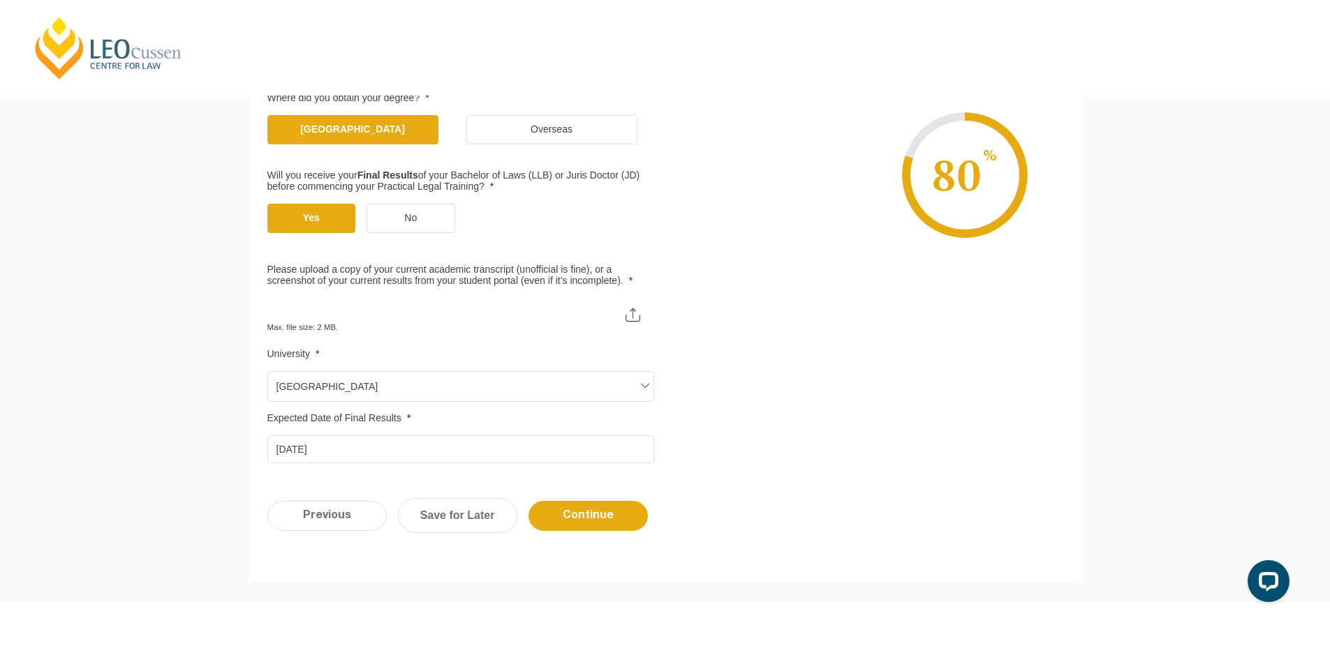
click at [439, 309] on input "Please upload a copy of your current academic transcript (unofficial is fine), …" at bounding box center [460, 310] width 387 height 24
type input "C:\fakepath\Monash University Transcript [PERSON_NAME].pdf"
click at [580, 521] on input "Continue" at bounding box center [587, 516] width 119 height 30
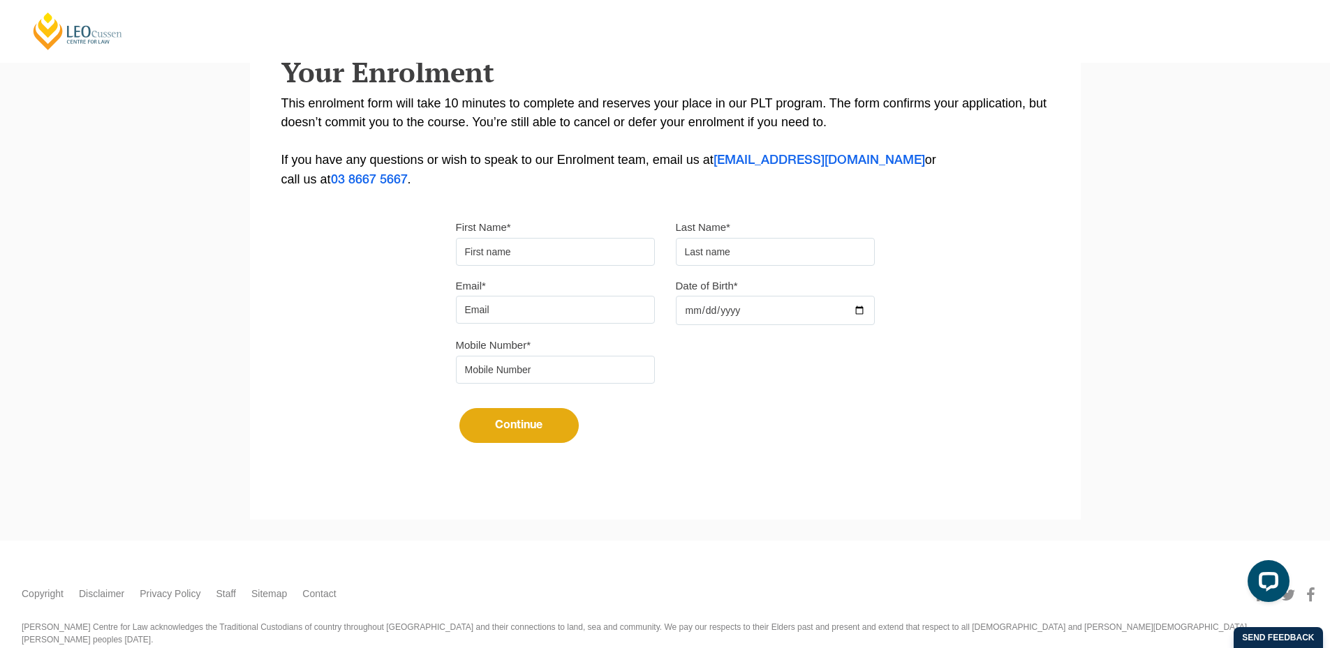
click at [567, 249] on input "First Name*" at bounding box center [555, 252] width 199 height 28
type input "Suresh"
type input "[PERSON_NAME]"
click at [550, 314] on input "Email*" at bounding box center [555, 310] width 199 height 28
type input "[EMAIL_ADDRESS][DOMAIN_NAME]"
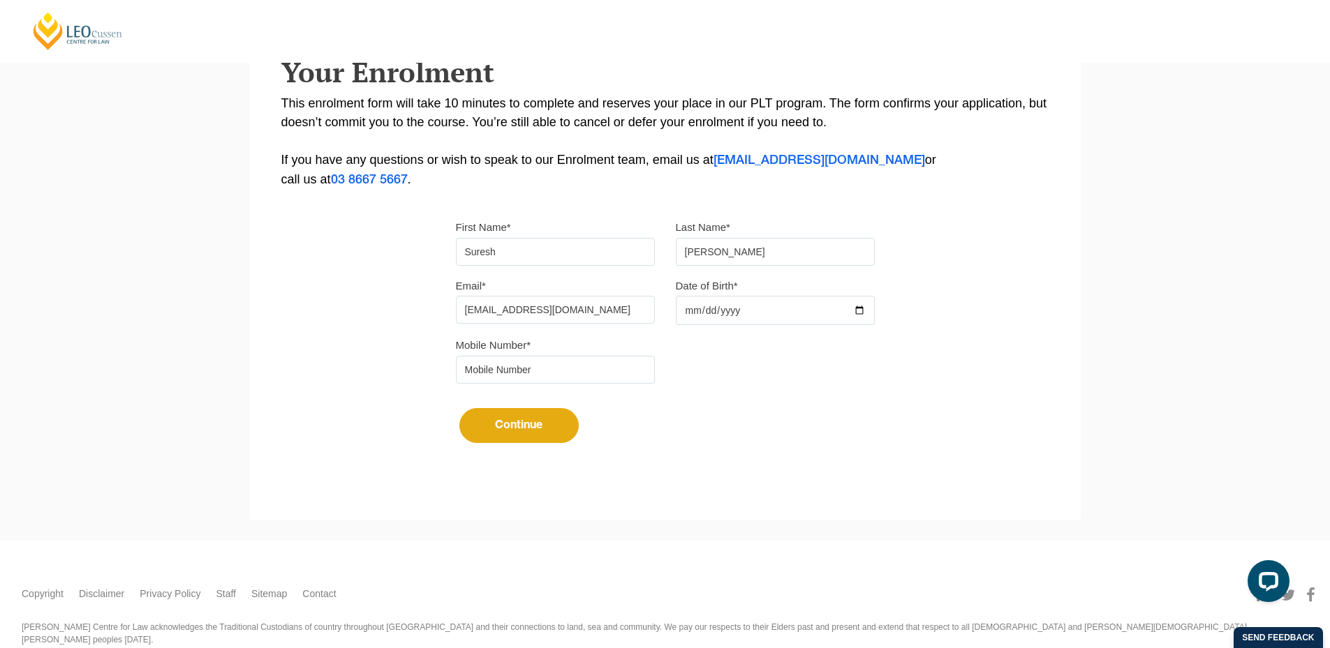
click at [863, 309] on input "Date of Birth*" at bounding box center [775, 310] width 199 height 29
type input "2025-09-08"
click at [547, 369] on input "tel" at bounding box center [555, 370] width 199 height 28
type input "9724790448"
click at [509, 420] on button "Continue" at bounding box center [518, 425] width 119 height 35
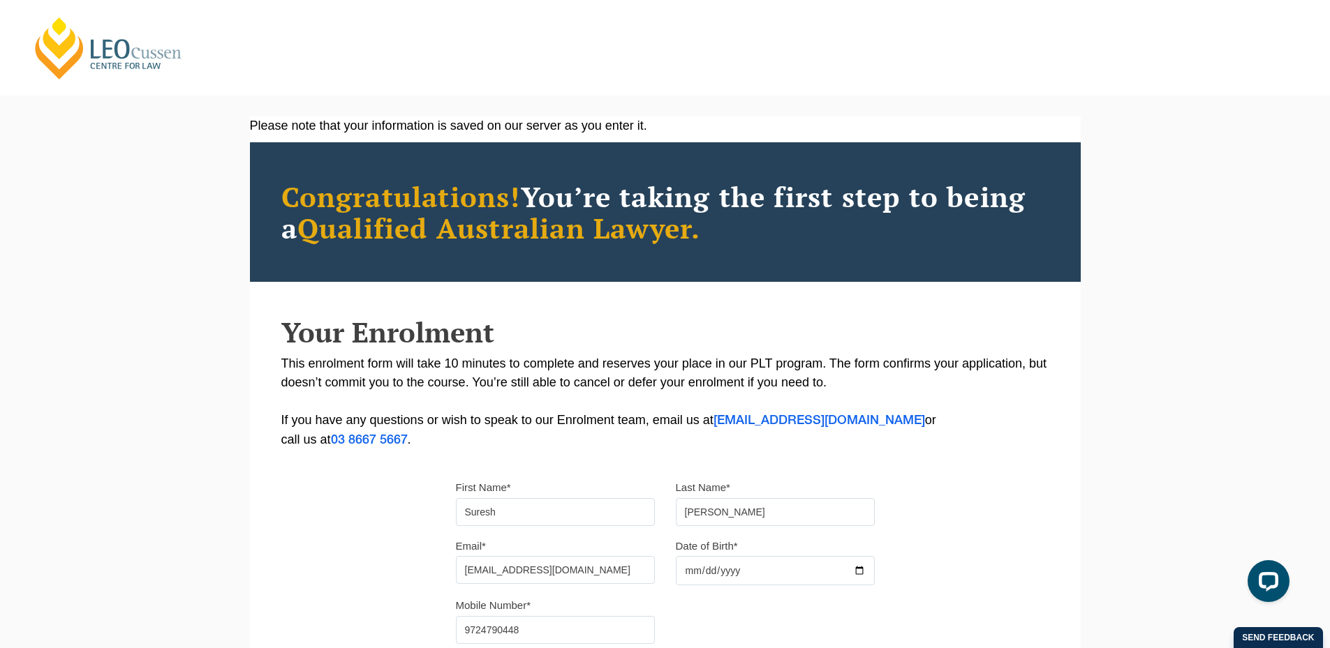
select select
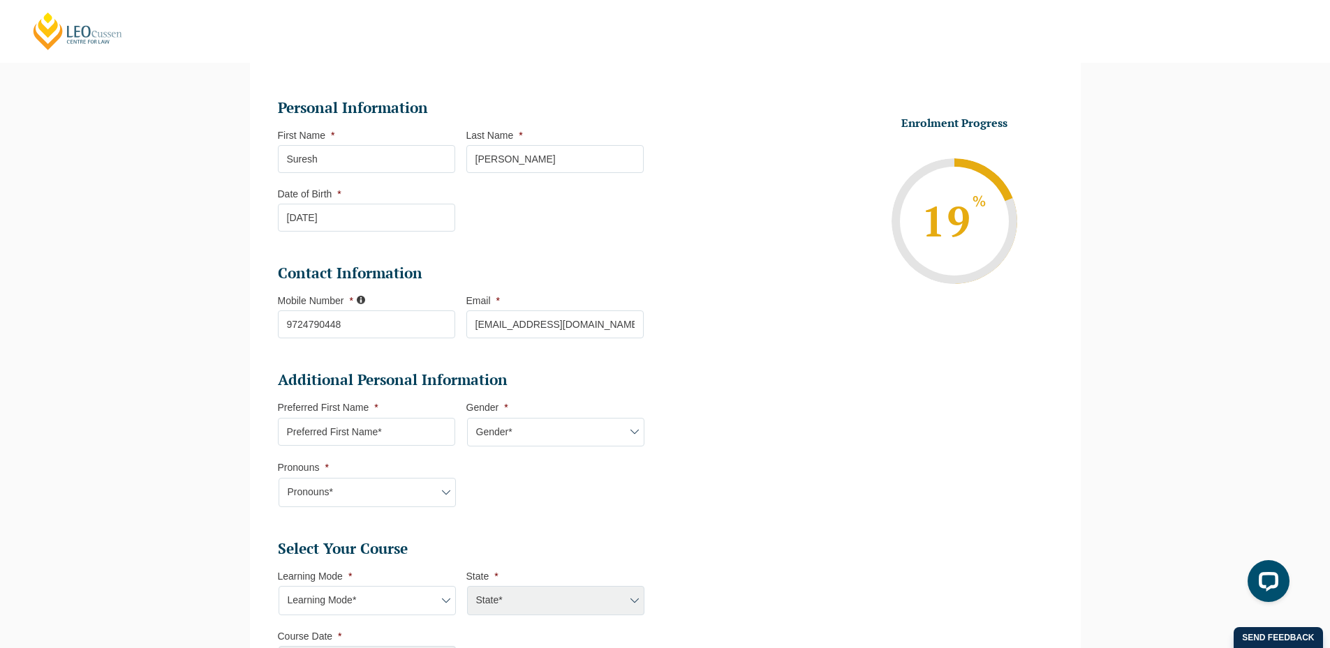
scroll to position [343, 0]
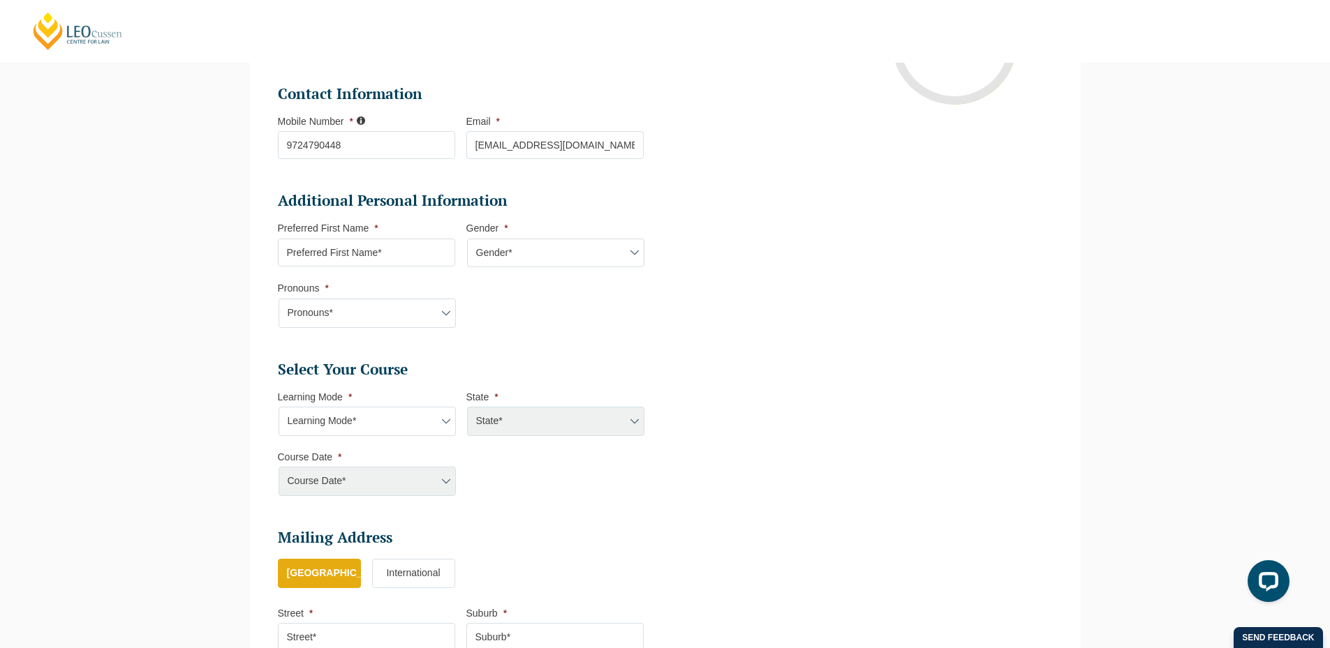
click at [339, 253] on input "Preferred First Name *" at bounding box center [366, 253] width 177 height 28
type input "Suresh"
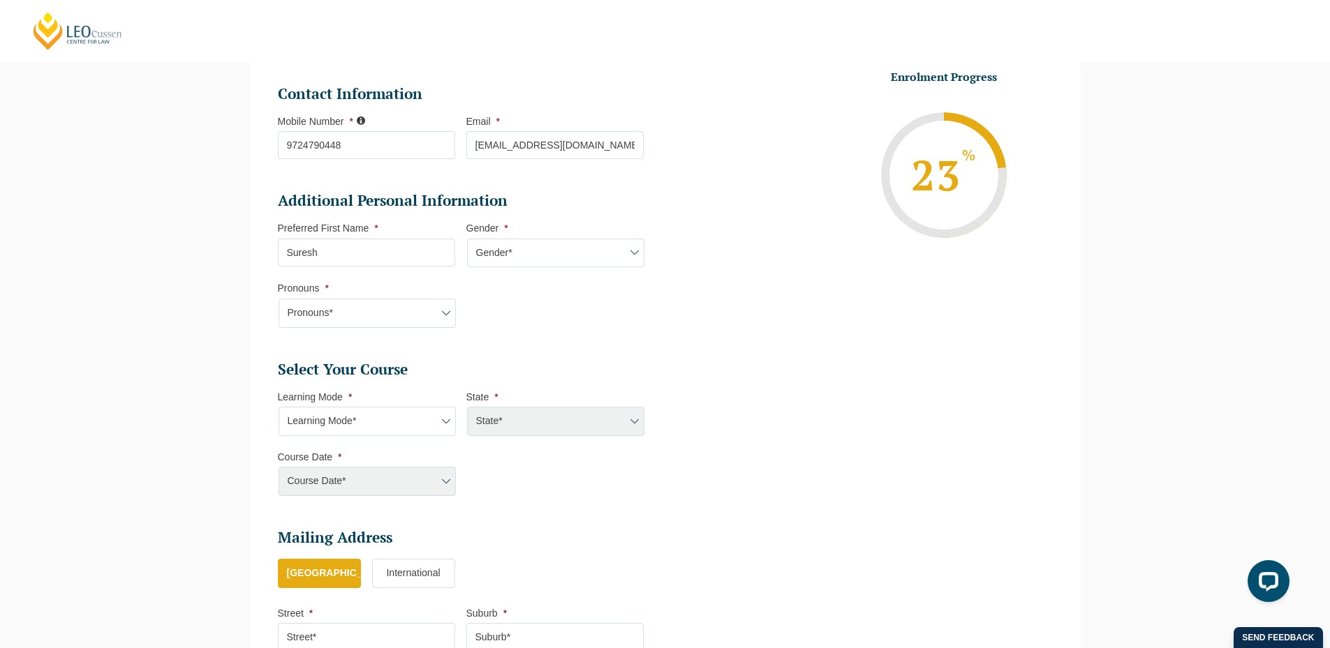
drag, startPoint x: 371, startPoint y: 306, endPoint x: 372, endPoint y: 318, distance: 11.9
click at [371, 306] on select "Pronouns* She/Her/Hers He/Him/His They/Them/Theirs Other Prefer not to disclose" at bounding box center [367, 313] width 177 height 29
select select "She/Her/Hers"
click at [279, 299] on select "Pronouns* She/Her/Hers He/Him/His They/Them/Theirs Other Prefer not to disclose" at bounding box center [367, 313] width 177 height 29
click at [501, 256] on select "Gender* [DEMOGRAPHIC_DATA] [DEMOGRAPHIC_DATA] [DEMOGRAPHIC_DATA] [DEMOGRAPHIC_D…" at bounding box center [555, 253] width 177 height 29
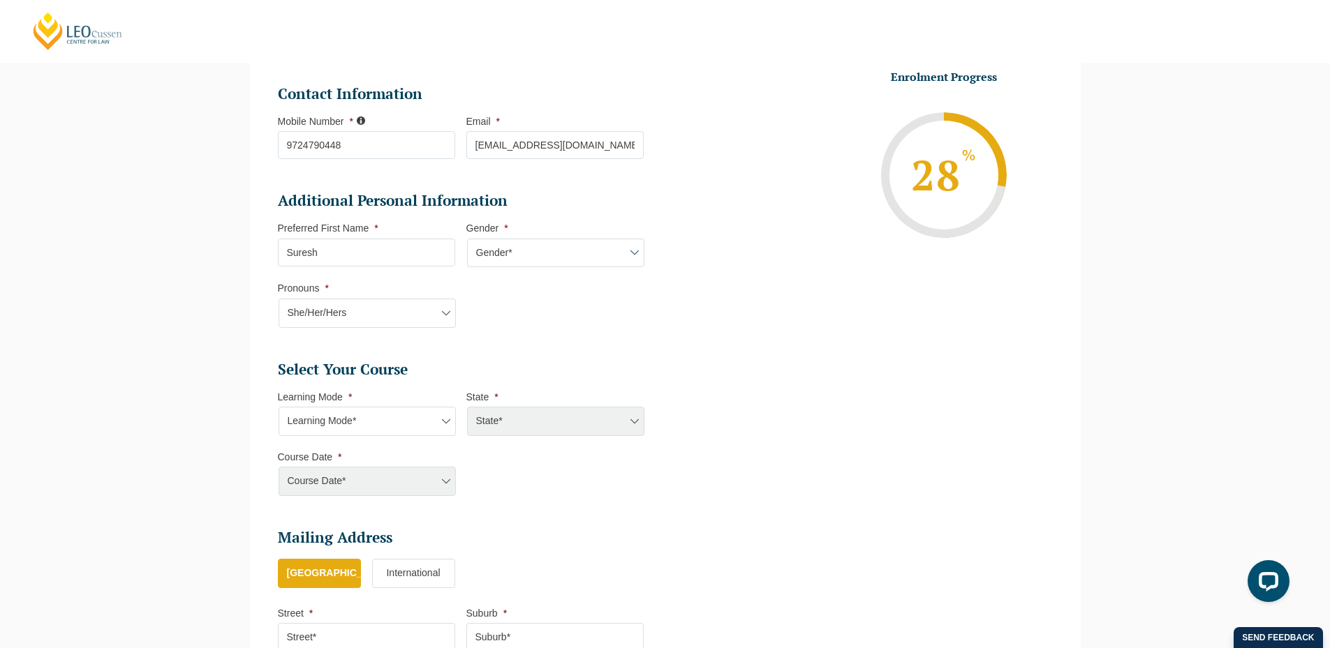
select select "[DEMOGRAPHIC_DATA]"
click at [467, 239] on select "Gender* [DEMOGRAPHIC_DATA] [DEMOGRAPHIC_DATA] [DEMOGRAPHIC_DATA] [DEMOGRAPHIC_D…" at bounding box center [555, 253] width 177 height 29
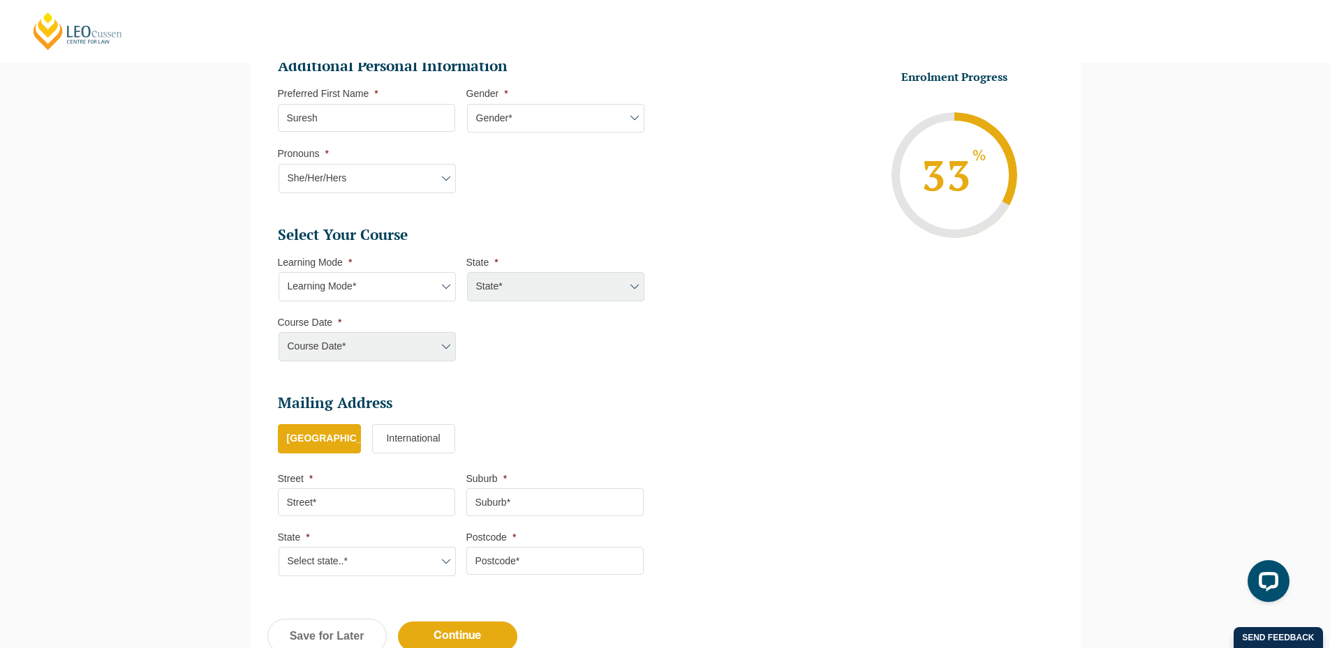
scroll to position [483, 0]
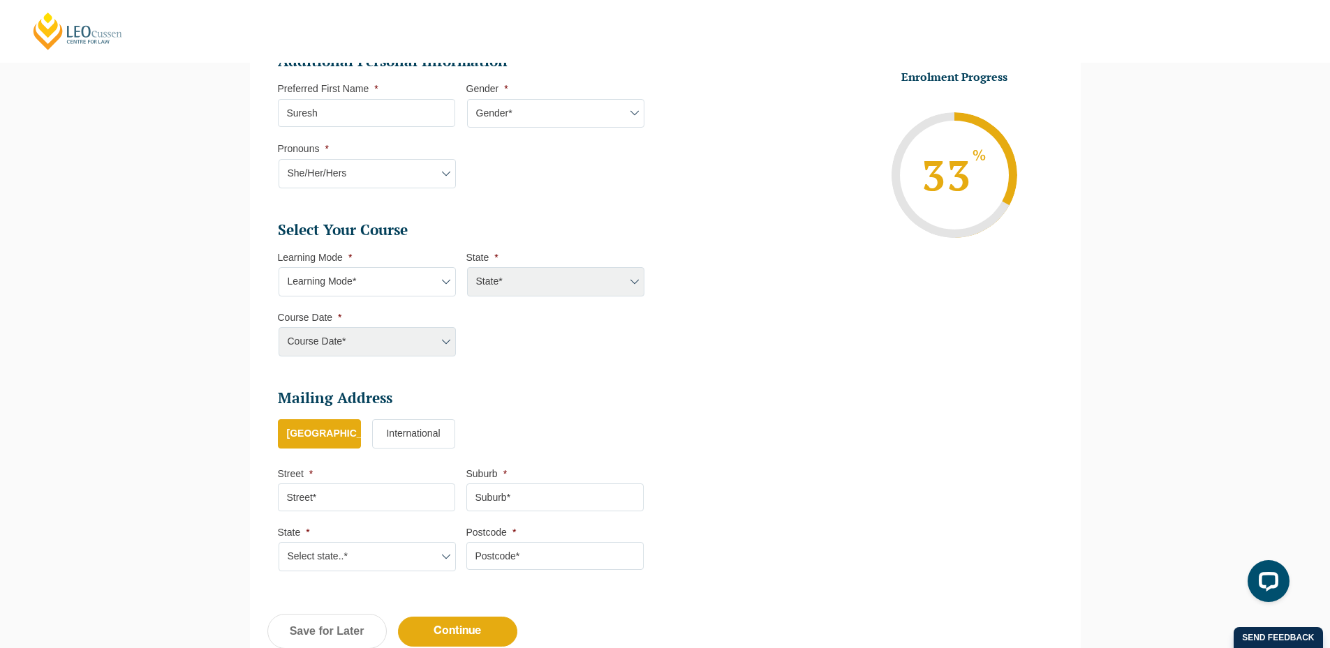
click at [393, 286] on select "Learning Mode* Online Full Time Learning Online Part Time Learning Blended Full…" at bounding box center [367, 281] width 177 height 29
select select "Online Full Time Learning"
click at [279, 267] on select "Learning Mode* Online Full Time Learning Online Part Time Learning Blended Full…" at bounding box center [367, 281] width 177 height 29
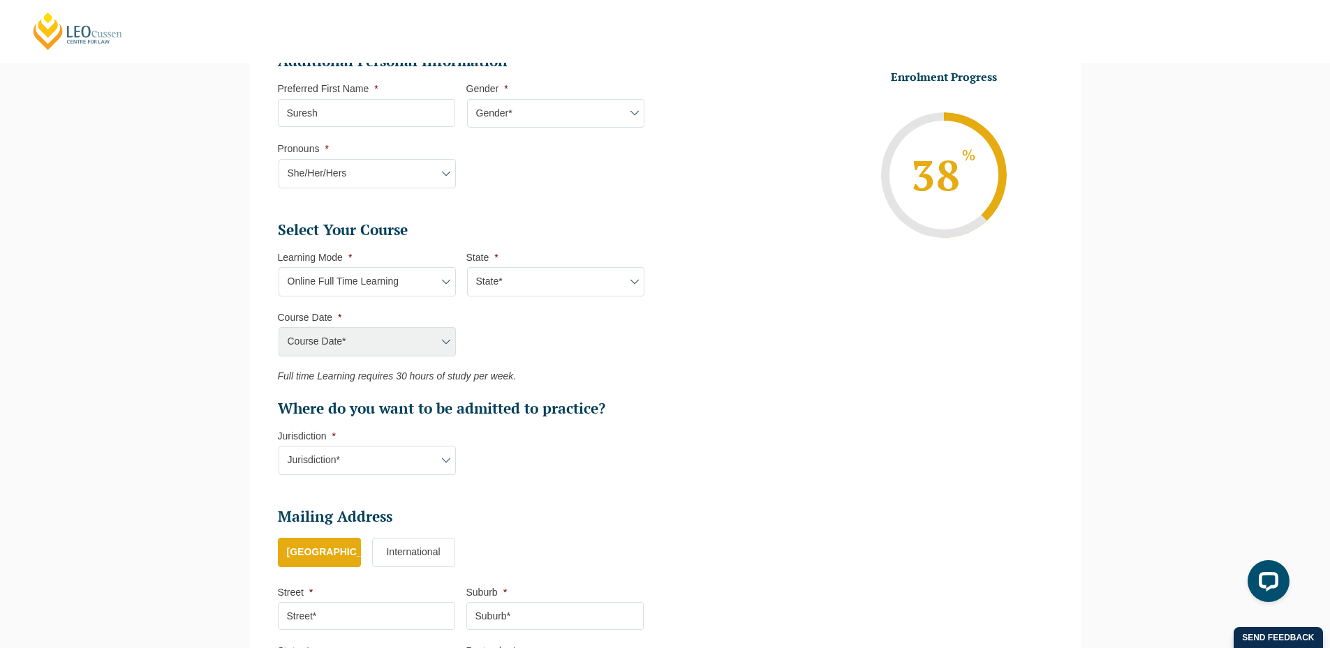
click at [501, 290] on select "State* National ([GEOGRAPHIC_DATA]/[GEOGRAPHIC_DATA], [GEOGRAPHIC_DATA], [GEOGR…" at bounding box center [555, 281] width 177 height 29
select select "National ([GEOGRAPHIC_DATA]/[GEOGRAPHIC_DATA], [GEOGRAPHIC_DATA], [GEOGRAPHIC_D…"
click at [467, 267] on select "State* National ([GEOGRAPHIC_DATA]/[GEOGRAPHIC_DATA], [GEOGRAPHIC_DATA], [GEOGR…" at bounding box center [555, 281] width 177 height 29
click at [426, 331] on select "Course Date* [DATE] ([DATE] to [DATE]) [DATE] ([DATE] to [DATE]) [DATE] ([DATE]…" at bounding box center [367, 341] width 177 height 29
select select "[DATE] ([DATE] to [DATE])"
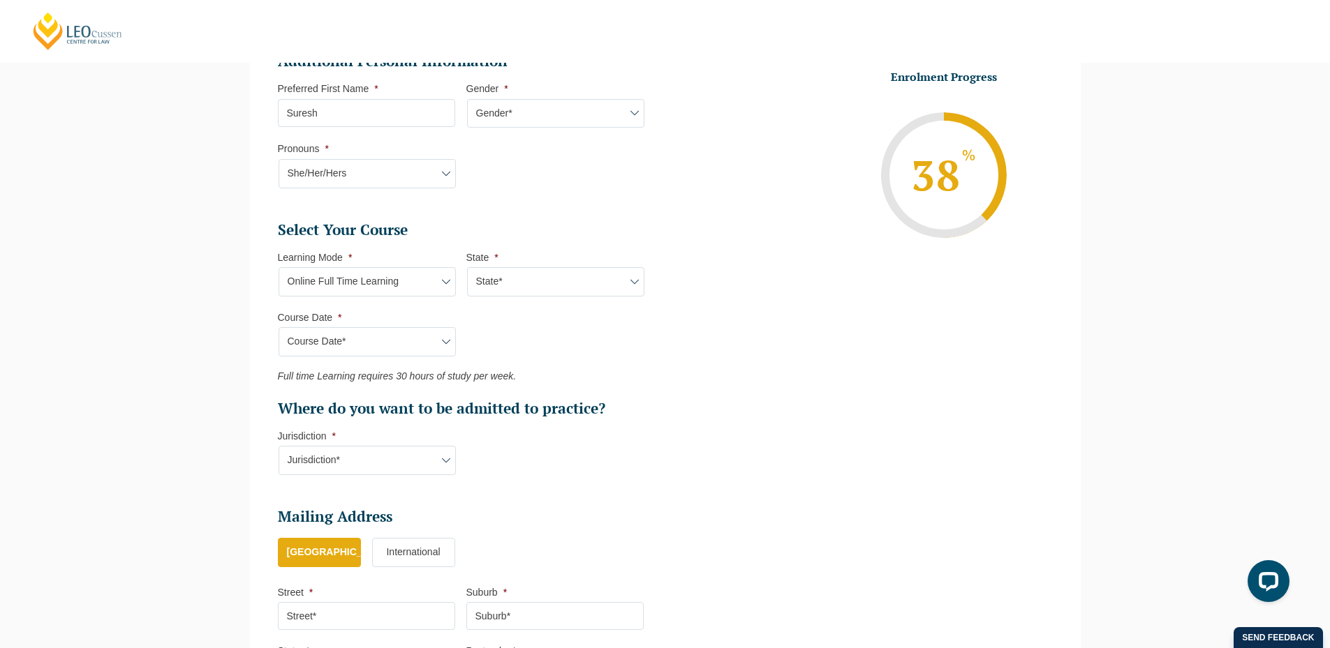
click at [279, 327] on select "Course Date* [DATE] ([DATE] to [DATE]) [DATE] ([DATE] to [DATE]) [DATE] ([DATE]…" at bounding box center [367, 341] width 177 height 29
type input "Intake [DATE] FT"
type input "Practical Legal Training (NAT)"
select select "NAT PLT (FEB) 2026 Full Time Online"
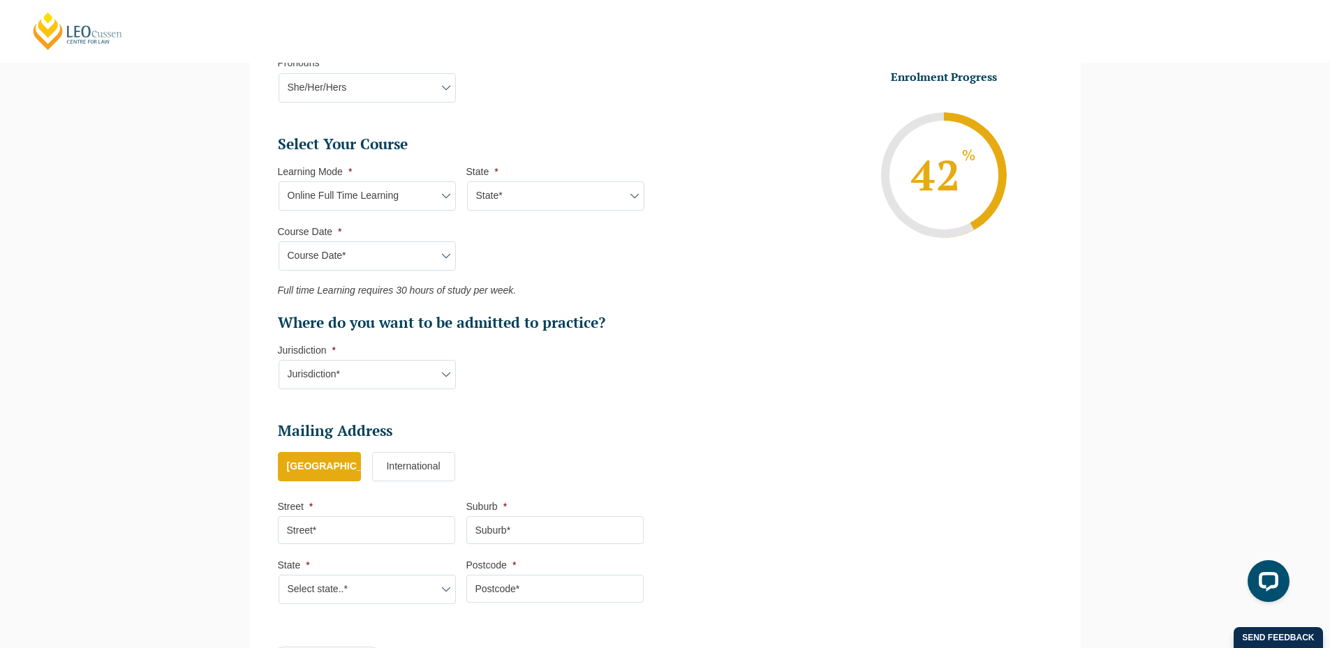
scroll to position [762, 0]
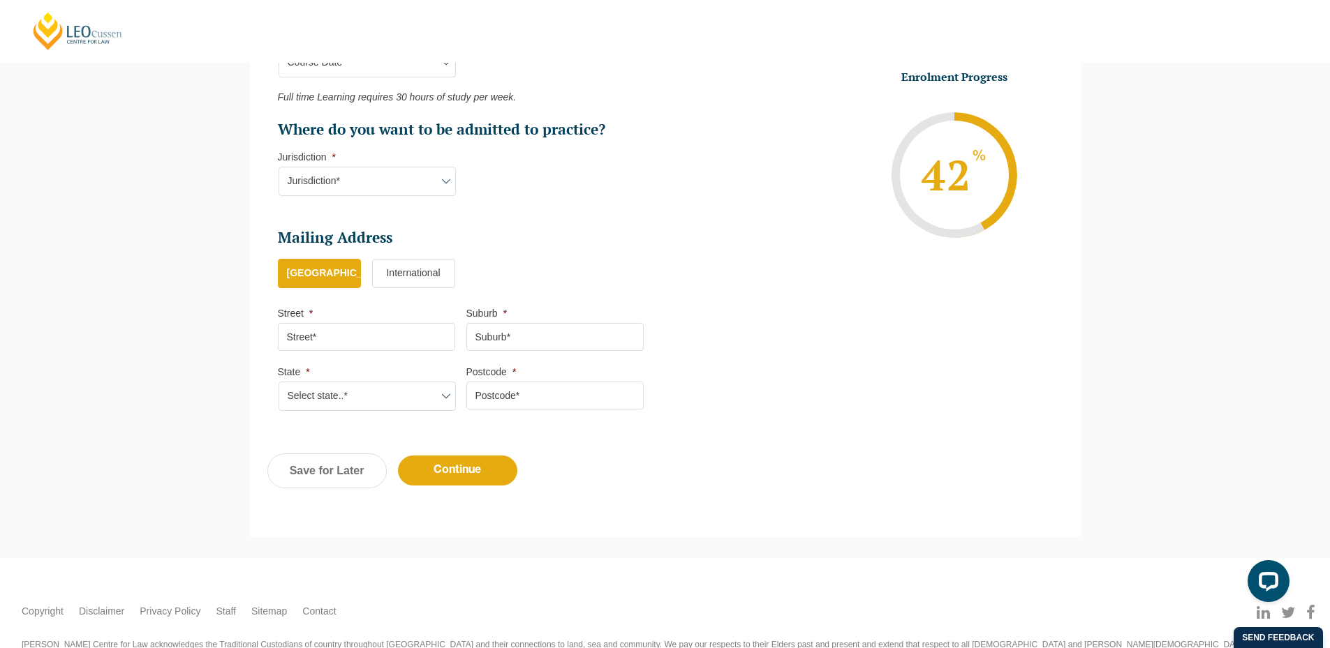
click at [337, 169] on select "Jurisdiction* VIC [GEOGRAPHIC_DATA]/[GEOGRAPHIC_DATA] SA [GEOGRAPHIC_DATA] [GEO…" at bounding box center [367, 181] width 177 height 29
select select "VIC"
click at [279, 167] on select "Jurisdiction* VIC [GEOGRAPHIC_DATA]/[GEOGRAPHIC_DATA] SA [GEOGRAPHIC_DATA] [GEO…" at bounding box center [367, 181] width 177 height 29
click at [357, 336] on input "Street *" at bounding box center [366, 337] width 177 height 28
type input "301, [PERSON_NAME] Marvel"
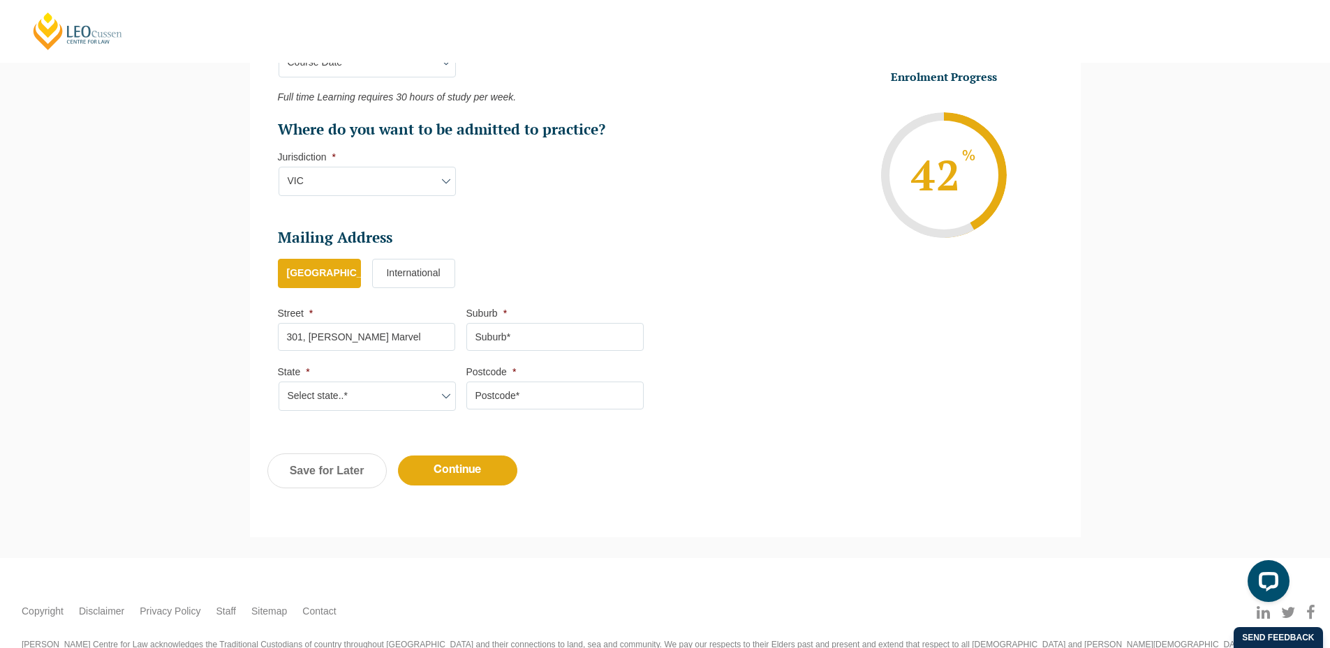
type input "Vadodara"
type input "390009"
click at [457, 470] on input "Continue" at bounding box center [457, 471] width 119 height 30
click at [384, 390] on select "Select state..* [GEOGRAPHIC_DATA] [GEOGRAPHIC_DATA] [GEOGRAPHIC_DATA] SA [GEOGR…" at bounding box center [367, 396] width 177 height 29
select select "VIC"
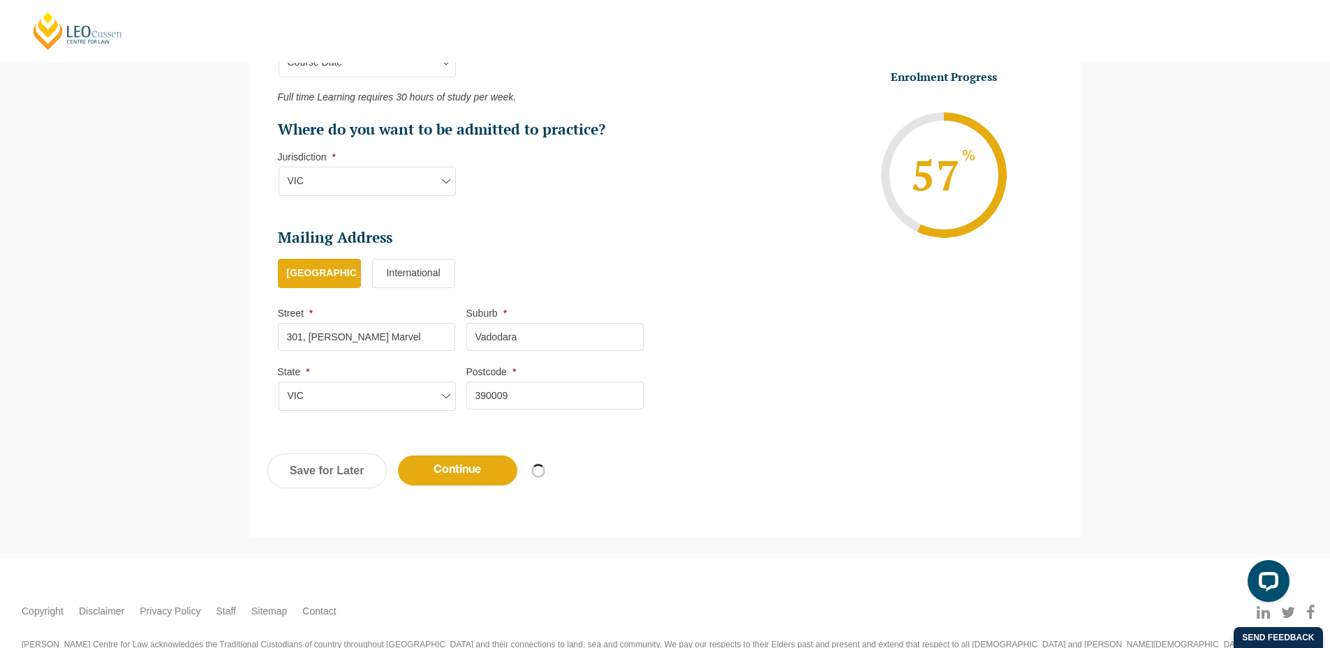
click at [279, 382] on select "Select state..* [GEOGRAPHIC_DATA] [GEOGRAPHIC_DATA] [GEOGRAPHIC_DATA] SA [GEOGR…" at bounding box center [367, 396] width 177 height 29
select select "Online Full Time Learning"
select select "National ([GEOGRAPHIC_DATA]/[GEOGRAPHIC_DATA], [GEOGRAPHIC_DATA], [GEOGRAPHIC_D…"
select select
select select "[DATE] ([DATE] to [DATE])"
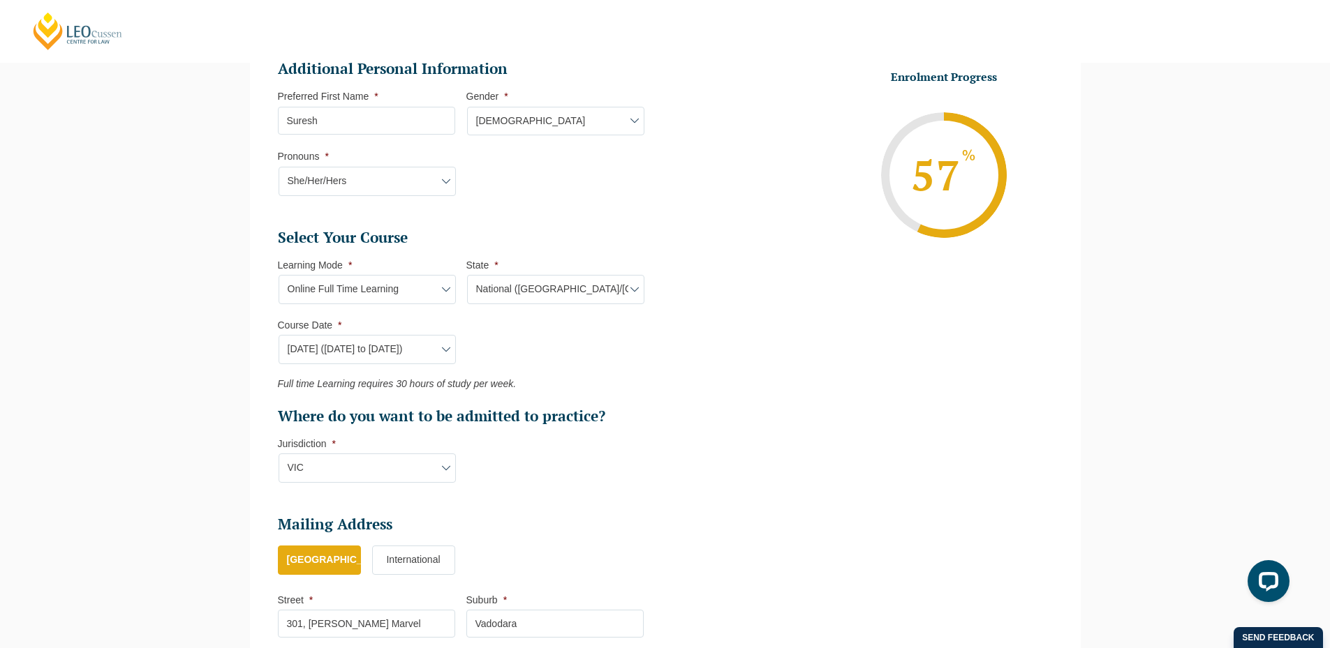
scroll to position [825, 0]
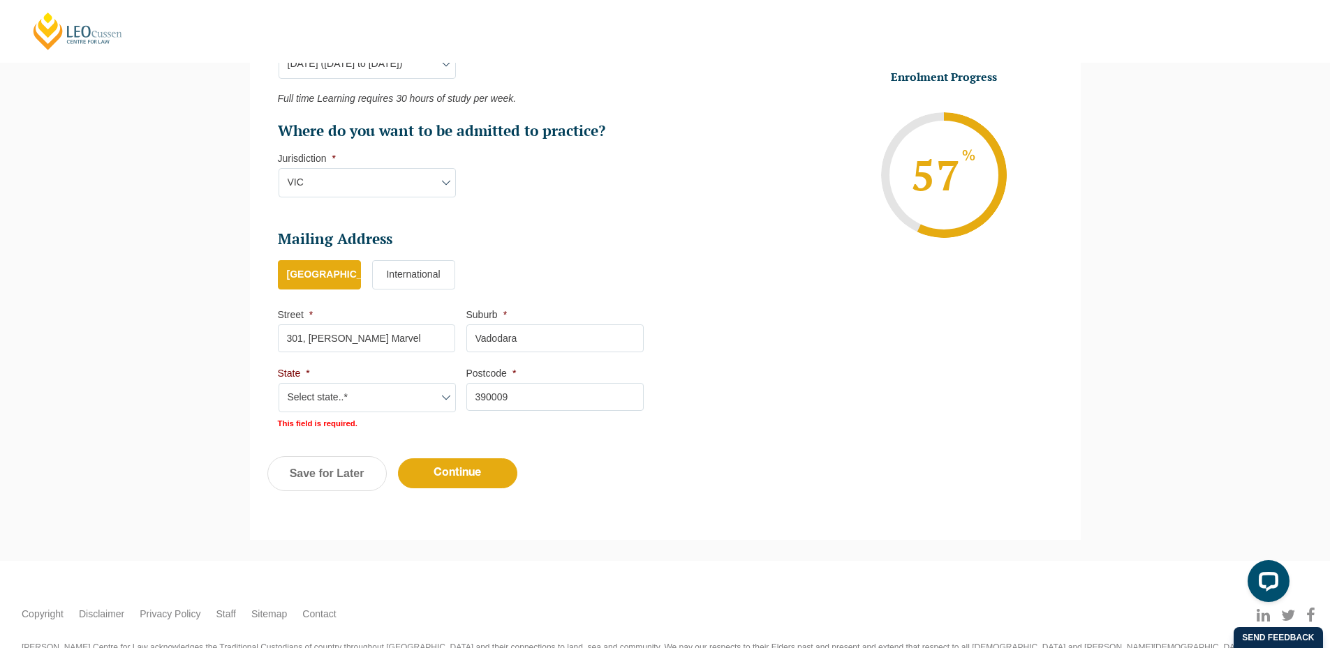
click at [348, 396] on select "Select state..* [GEOGRAPHIC_DATA] [GEOGRAPHIC_DATA] [GEOGRAPHIC_DATA] SA [GEOGR…" at bounding box center [367, 397] width 177 height 29
select select "VIC"
click at [279, 383] on select "Select state..* [GEOGRAPHIC_DATA] [GEOGRAPHIC_DATA] [GEOGRAPHIC_DATA] SA [GEOGR…" at bounding box center [367, 397] width 177 height 29
click at [467, 472] on input "Continue" at bounding box center [457, 472] width 119 height 30
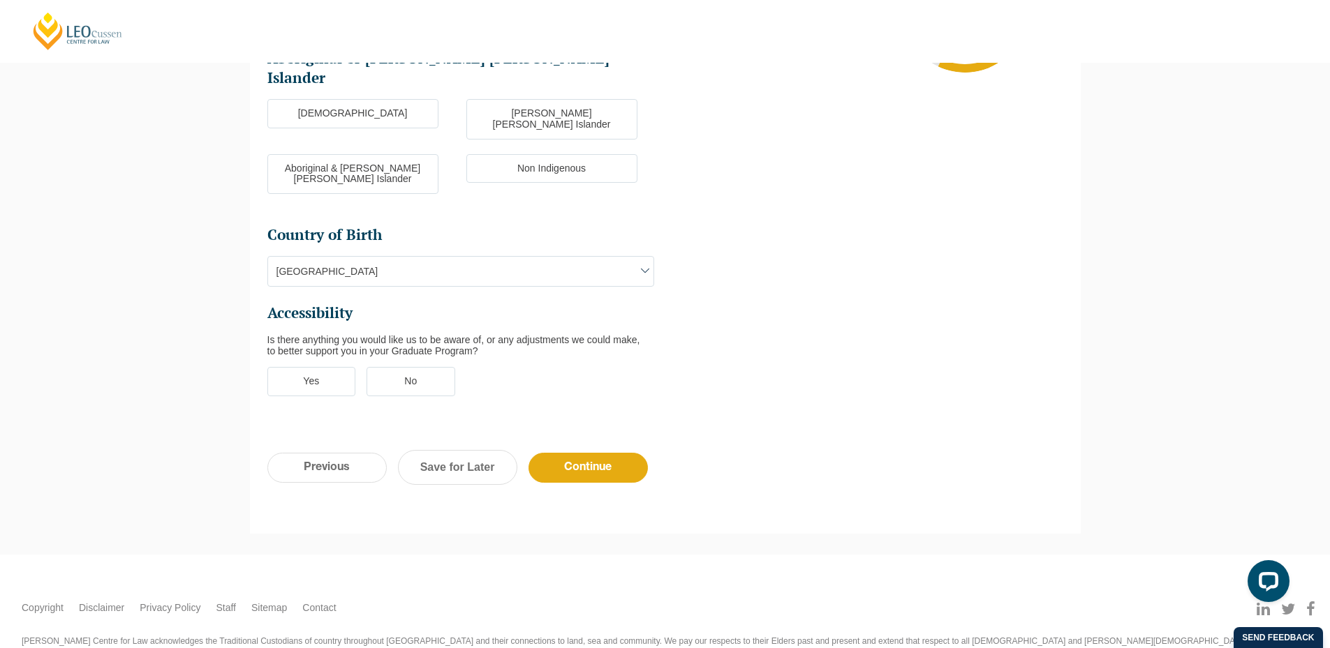
scroll to position [121, 0]
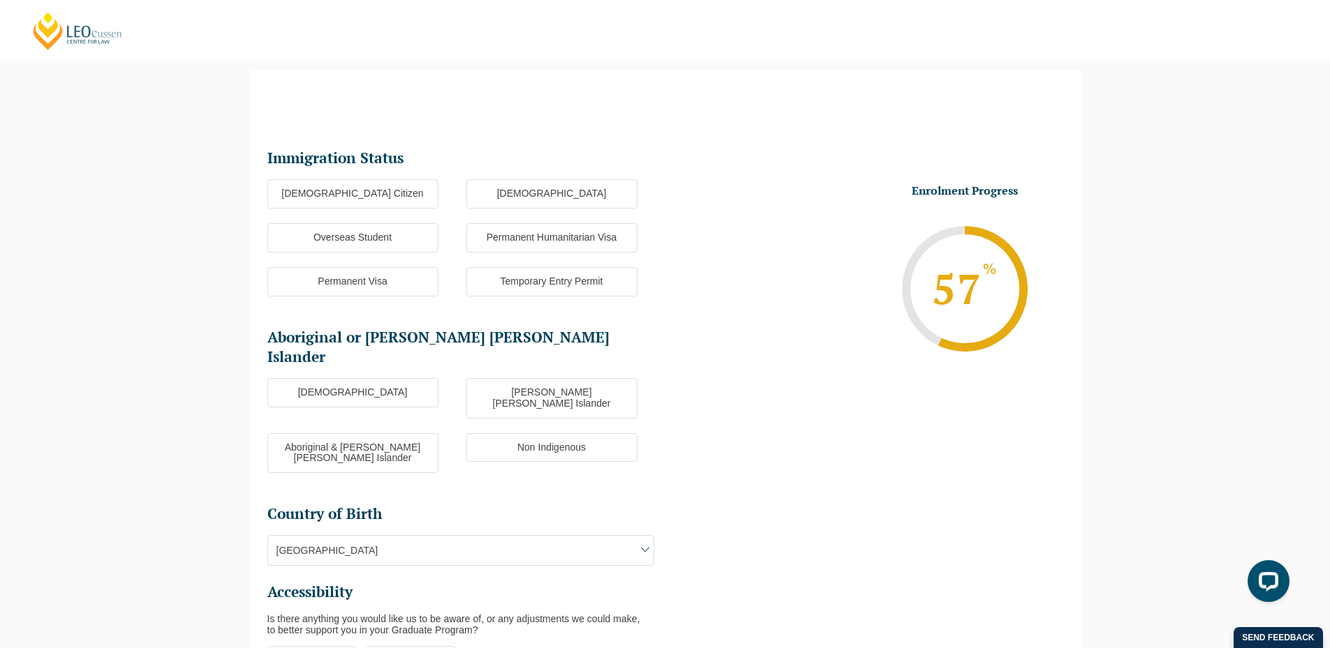
click at [342, 191] on label "[DEMOGRAPHIC_DATA] Citizen" at bounding box center [352, 193] width 171 height 29
click at [0, 0] on input "[DEMOGRAPHIC_DATA] Citizen" at bounding box center [0, 0] width 0 height 0
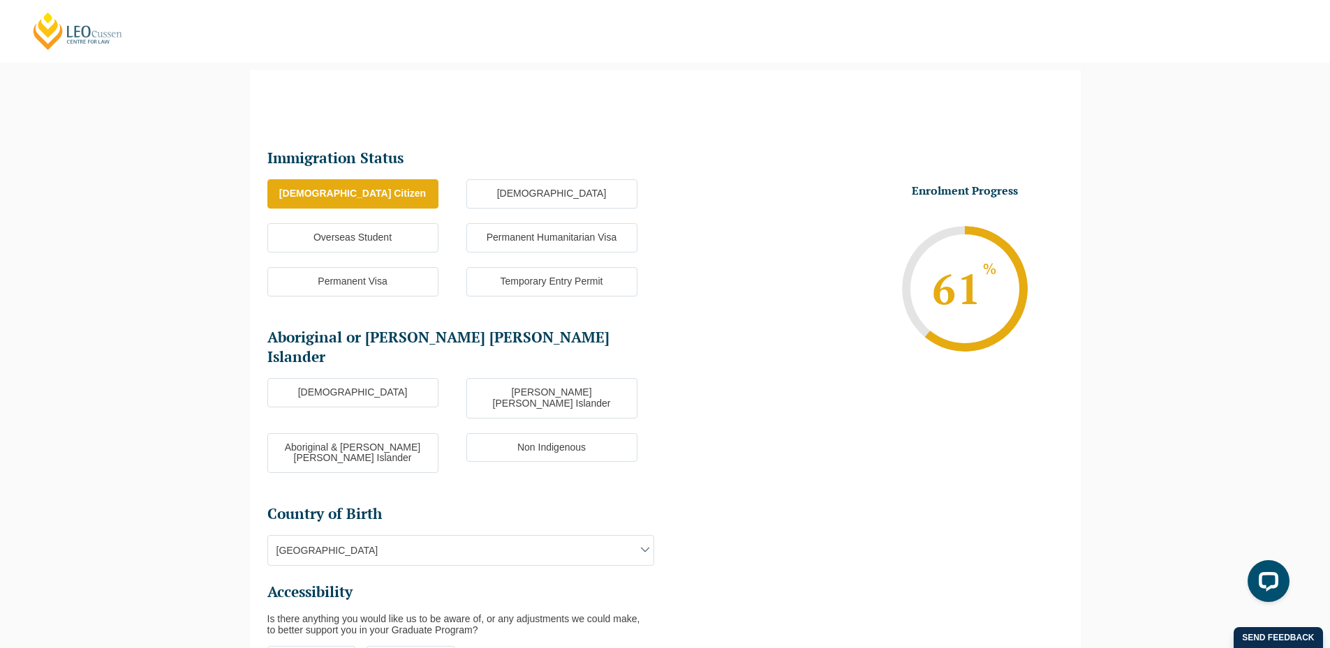
click at [350, 378] on label "[DEMOGRAPHIC_DATA]" at bounding box center [352, 392] width 171 height 29
click at [0, 0] on input "[DEMOGRAPHIC_DATA]" at bounding box center [0, 0] width 0 height 0
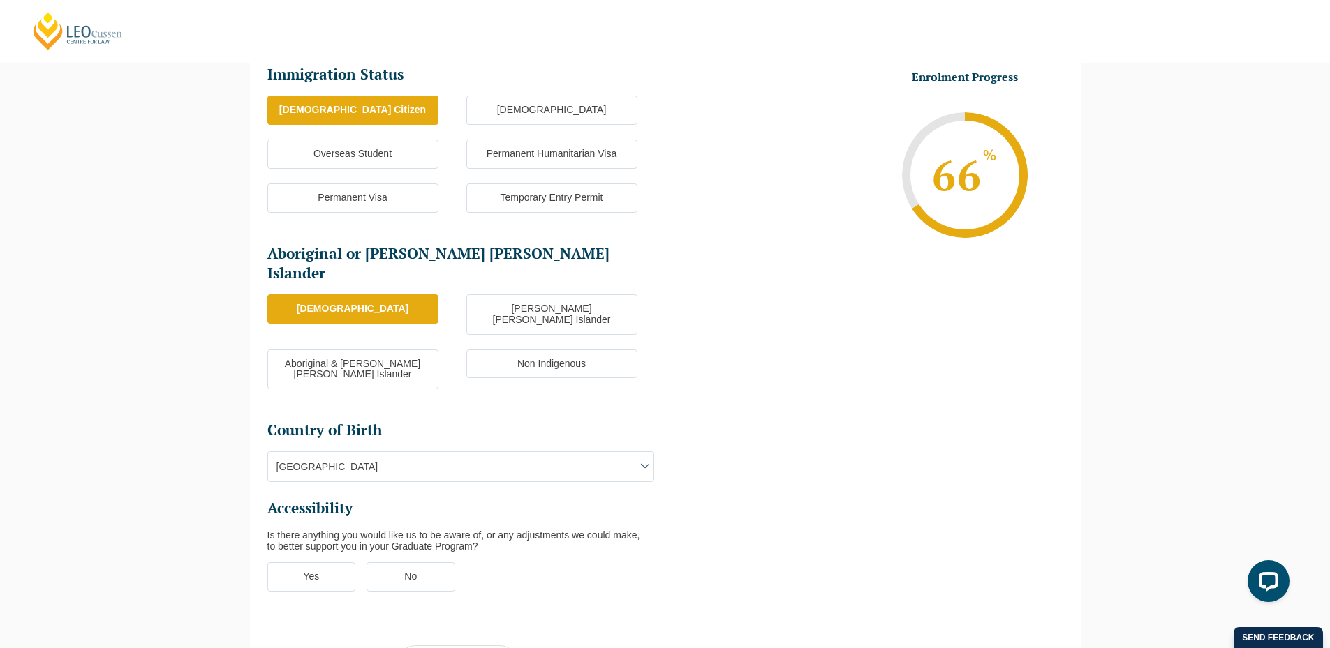
scroll to position [330, 0]
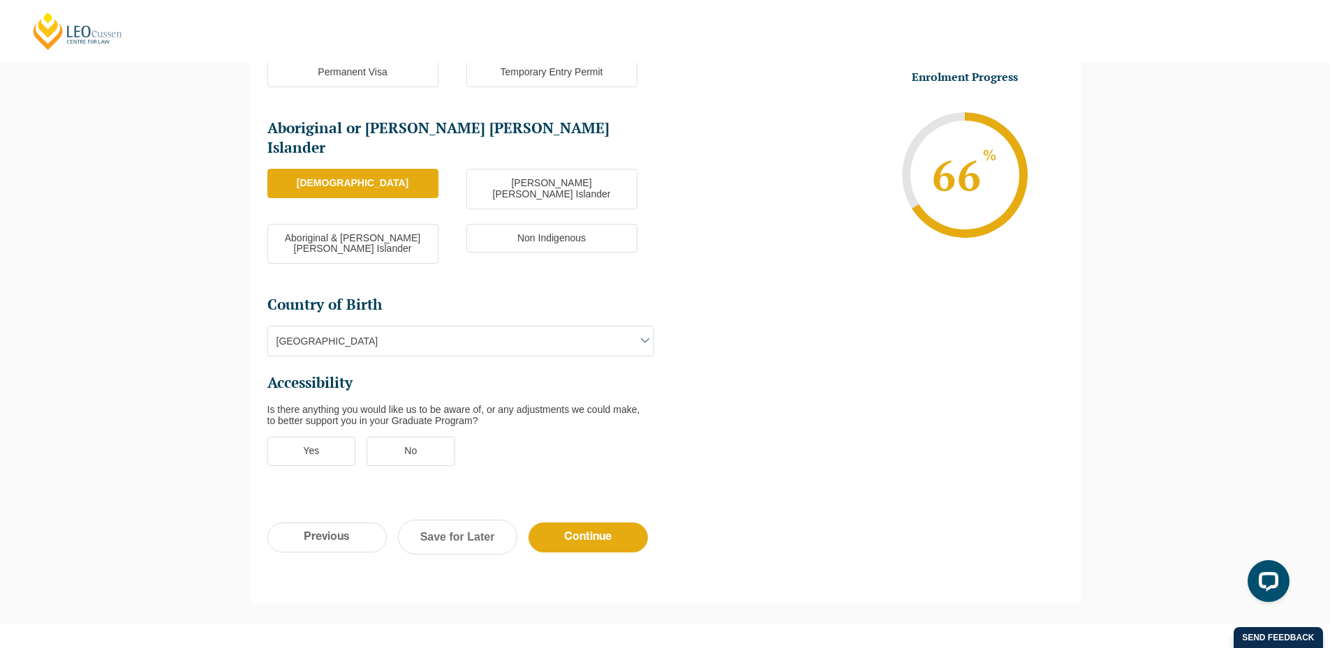
click at [427, 437] on label "No" at bounding box center [410, 451] width 89 height 29
click at [0, 0] on input "No" at bounding box center [0, 0] width 0 height 0
click at [605, 523] on input "Continue" at bounding box center [587, 538] width 119 height 30
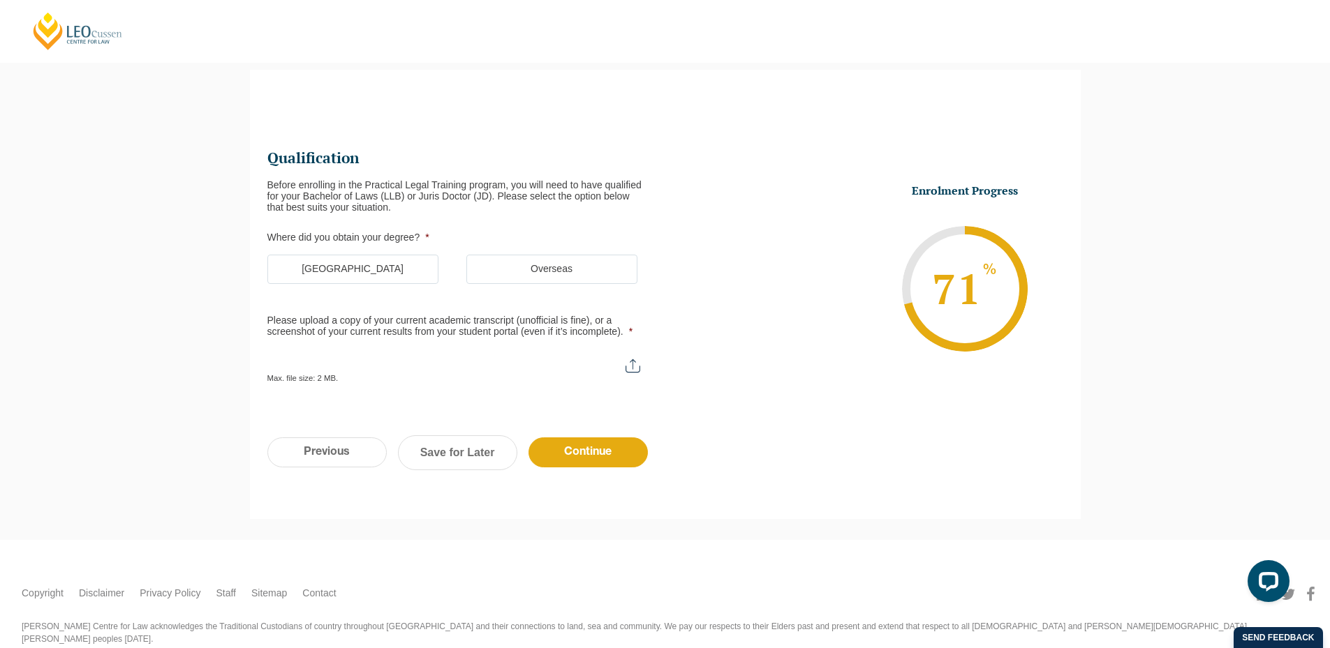
scroll to position [0, 0]
click at [403, 266] on label "[GEOGRAPHIC_DATA]" at bounding box center [352, 269] width 171 height 29
click at [0, 0] on input "[GEOGRAPHIC_DATA]" at bounding box center [0, 0] width 0 height 0
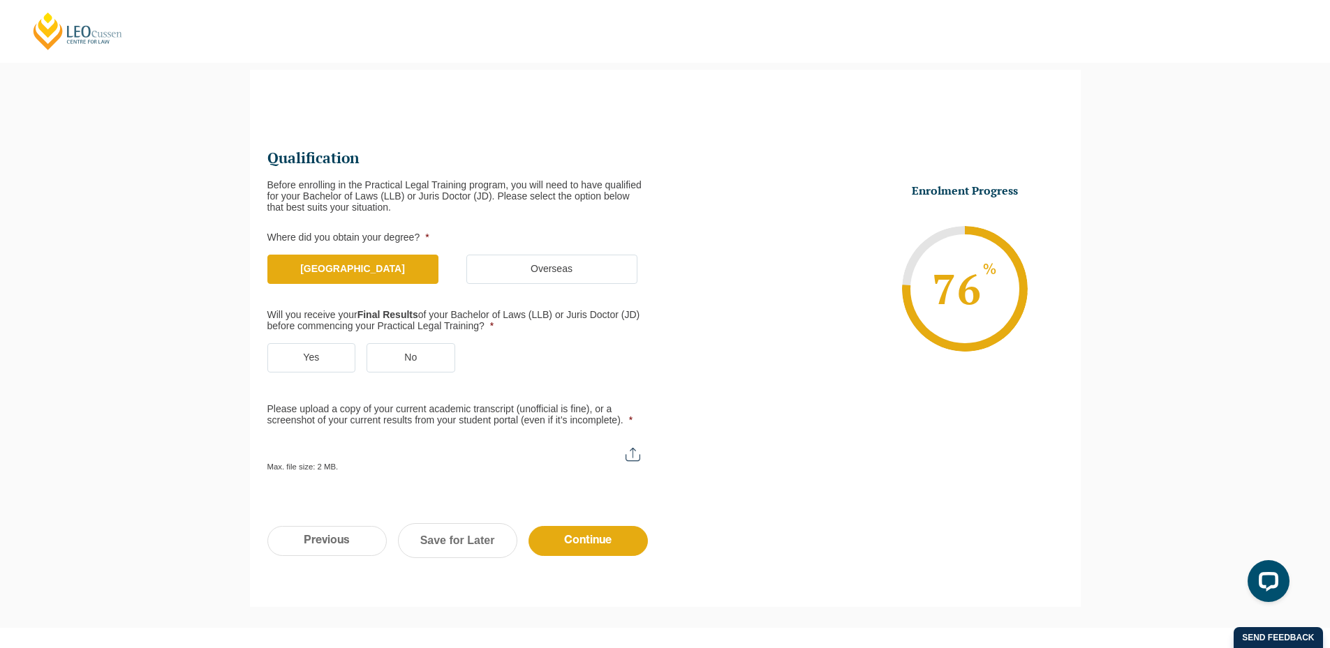
click at [320, 346] on label "Yes" at bounding box center [311, 357] width 89 height 29
click at [0, 0] on input "Yes" at bounding box center [0, 0] width 0 height 0
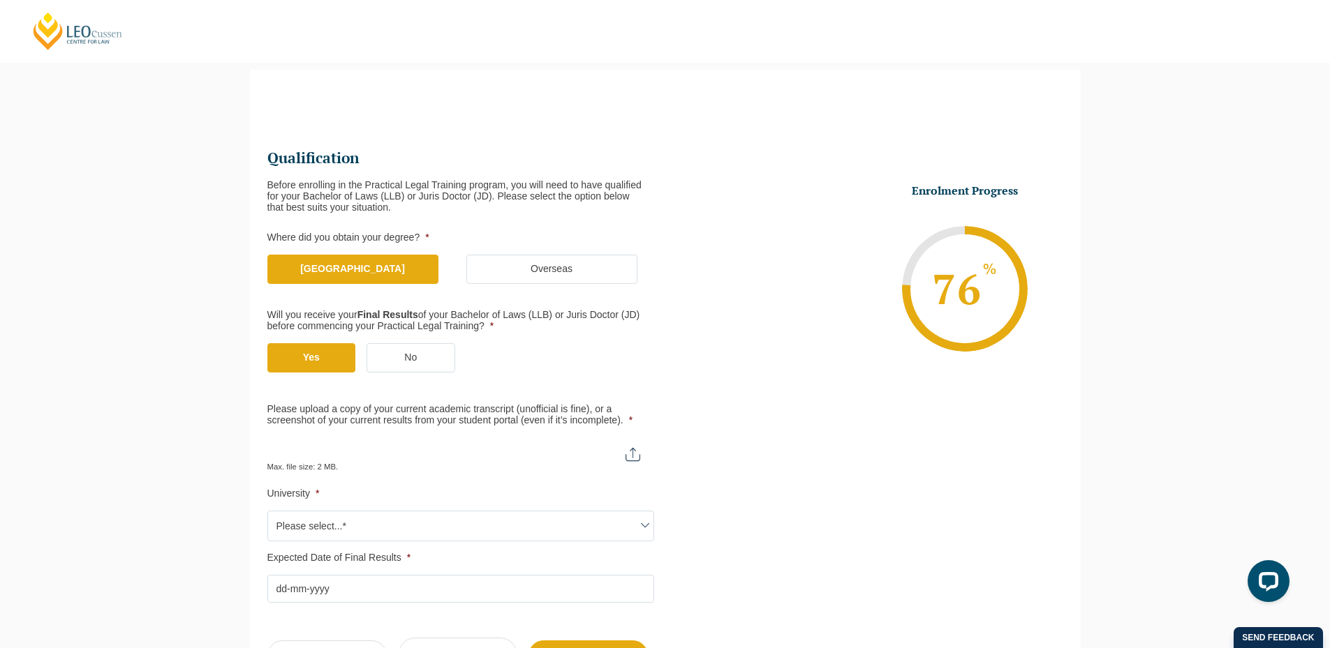
click at [392, 466] on div "Max. file size: 2 MB." at bounding box center [460, 455] width 387 height 35
click at [366, 542] on ul "Qualification Before enrolling in the Practical Legal Training program, you wil…" at bounding box center [466, 376] width 398 height 454
click at [371, 525] on span "Please select...*" at bounding box center [460, 526] width 385 height 29
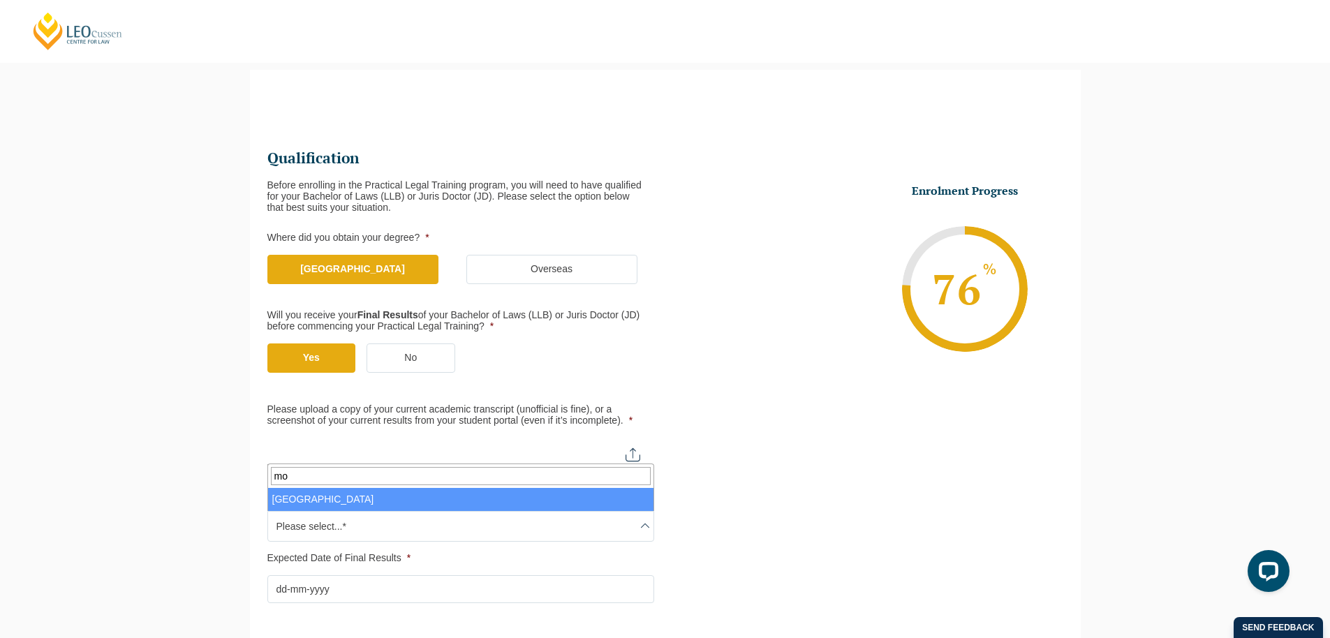
type input "mo"
select select "[GEOGRAPHIC_DATA]"
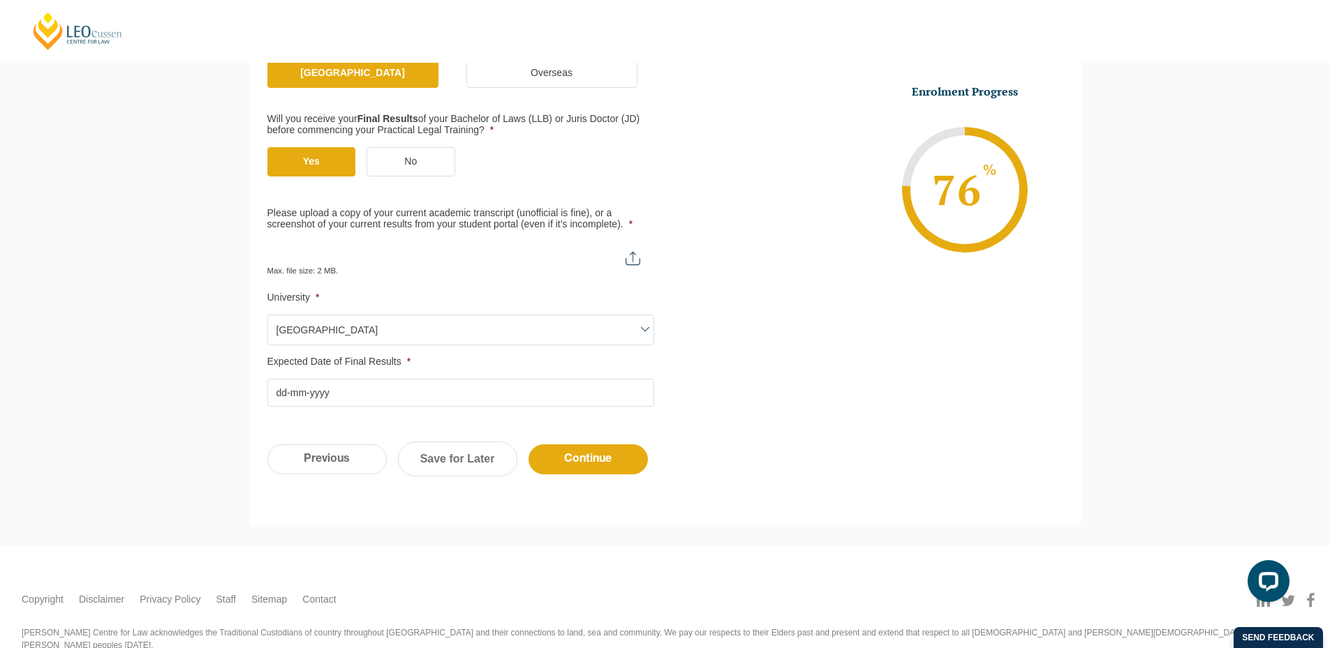
scroll to position [330, 0]
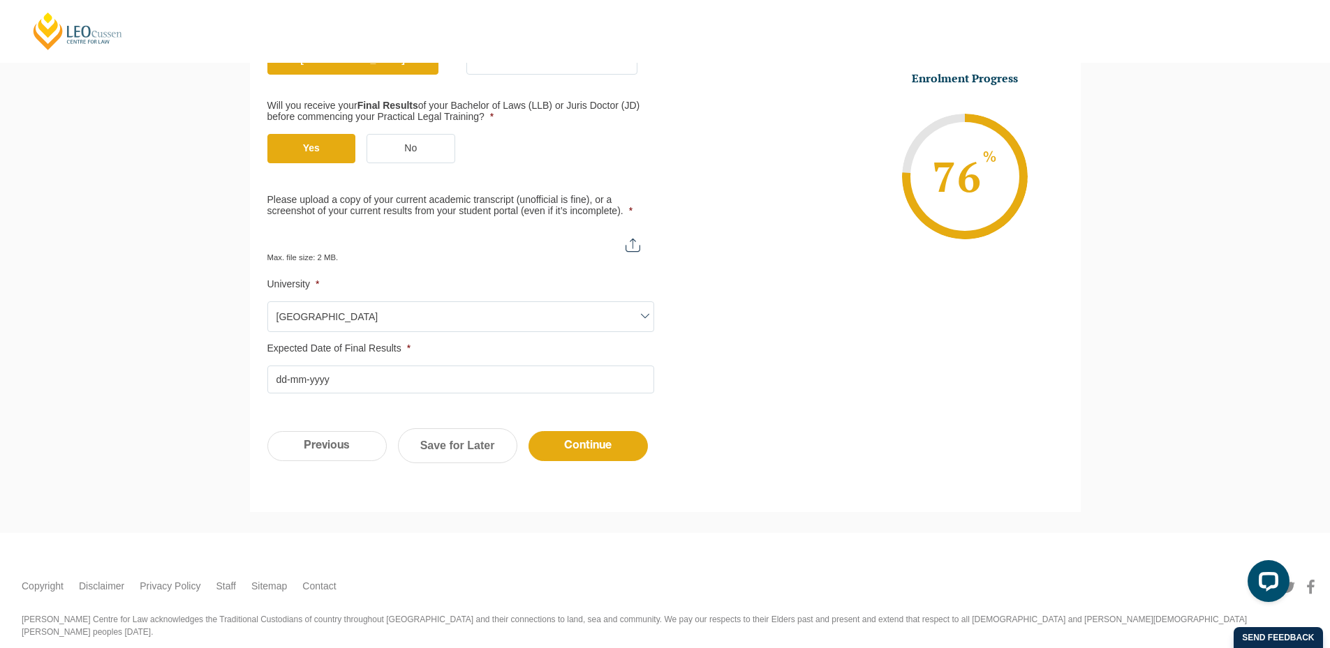
click at [425, 382] on input "Expected Date of Final Results *" at bounding box center [460, 380] width 387 height 28
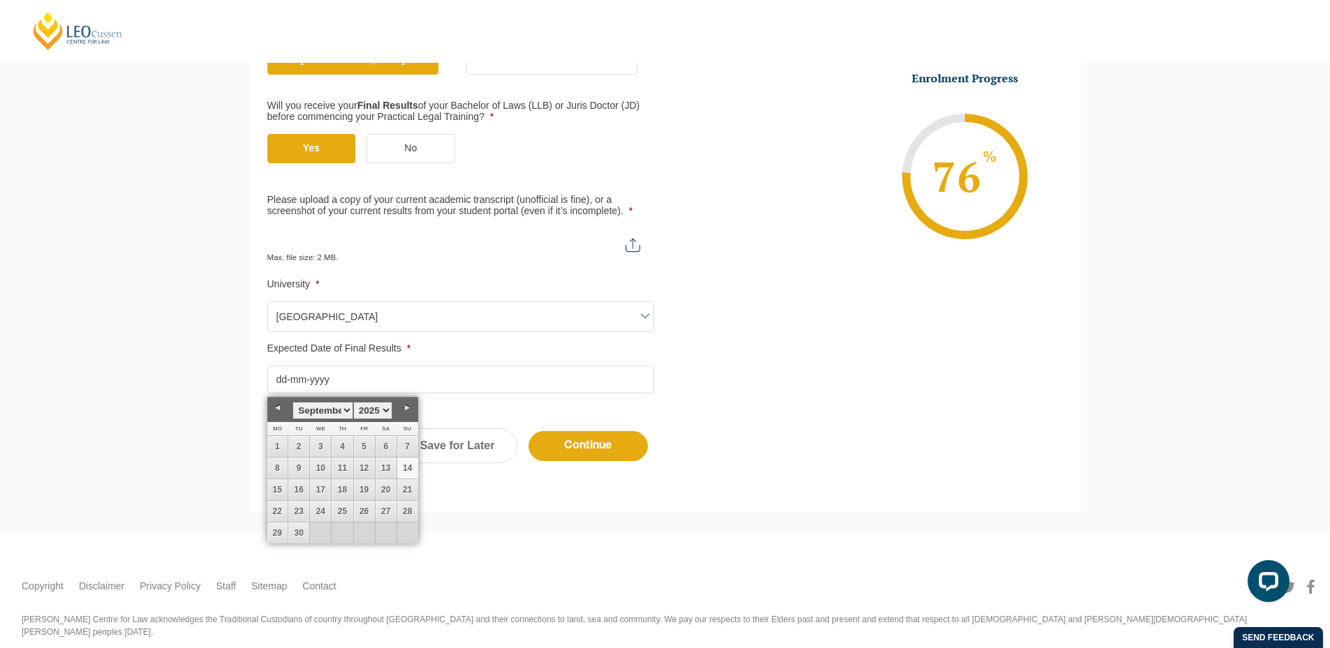
click at [403, 466] on link "14" at bounding box center [407, 468] width 21 height 21
type input "14-09-2025"
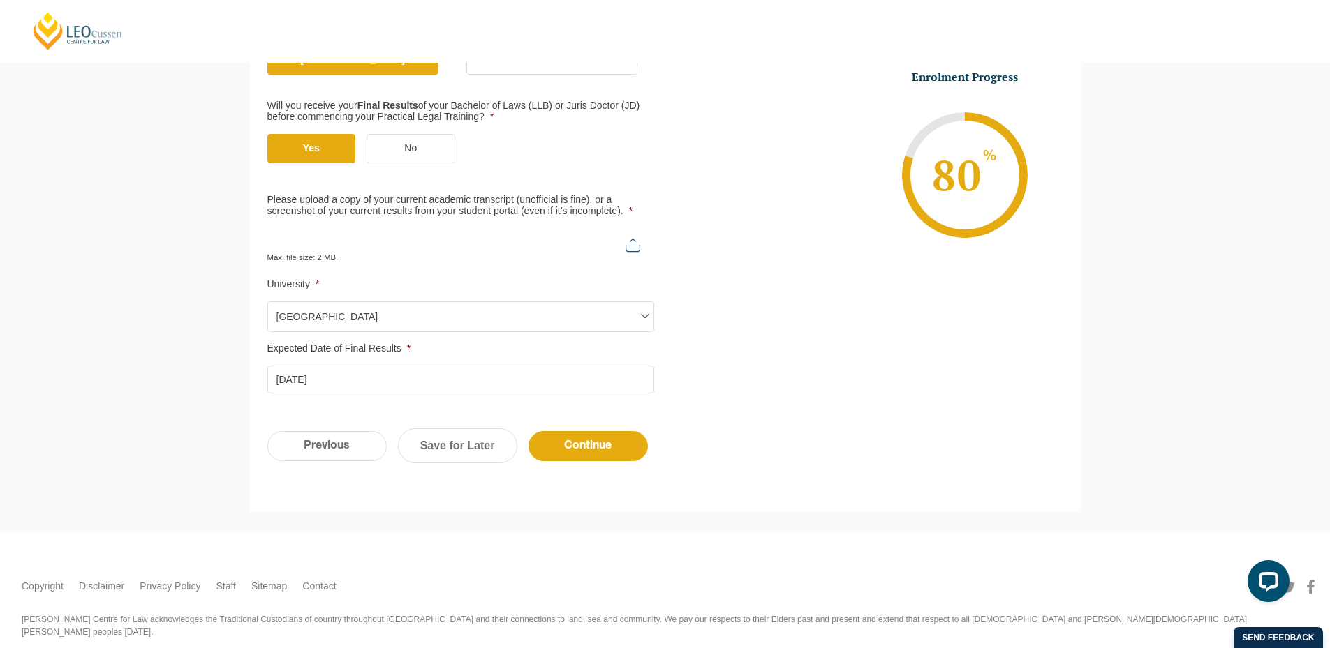
click at [395, 233] on input "Please upload a copy of your current academic transcript (unofficial is fine), …" at bounding box center [460, 240] width 387 height 24
type input "C:\fakepath\Monash University Transcript [PERSON_NAME].pdf"
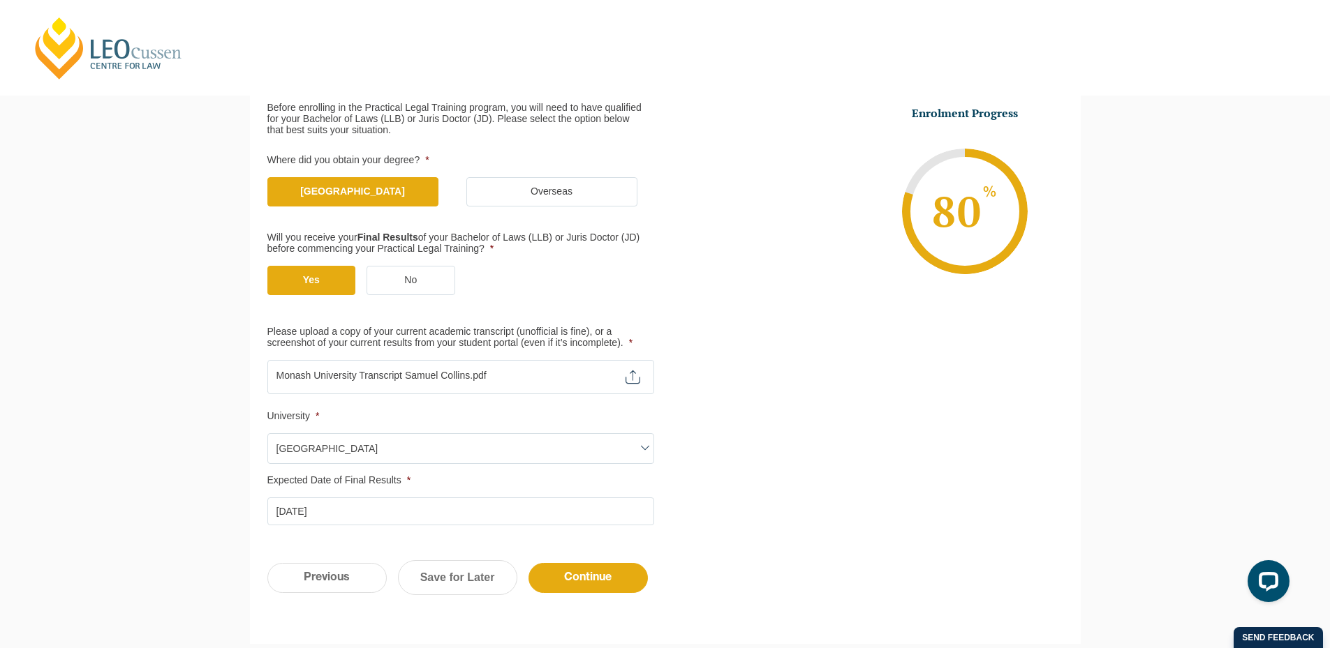
scroll to position [349, 0]
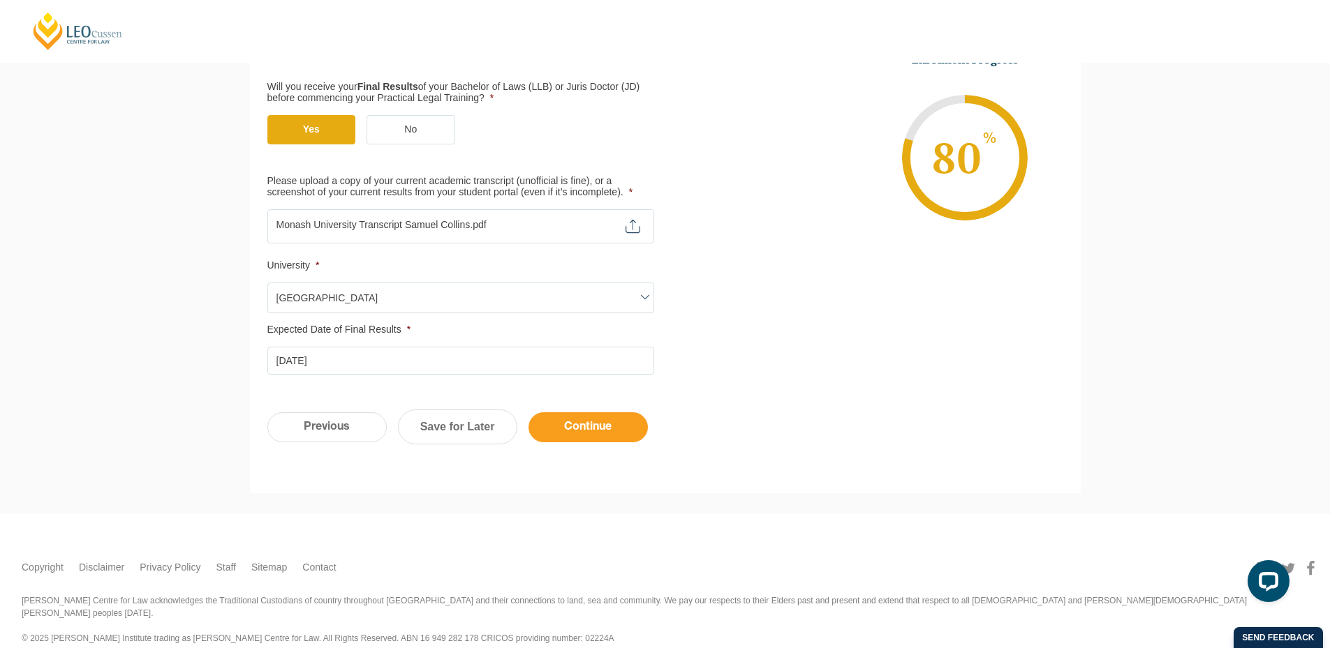
click at [580, 436] on input "Continue" at bounding box center [587, 428] width 119 height 30
